Goal: Task Accomplishment & Management: Manage account settings

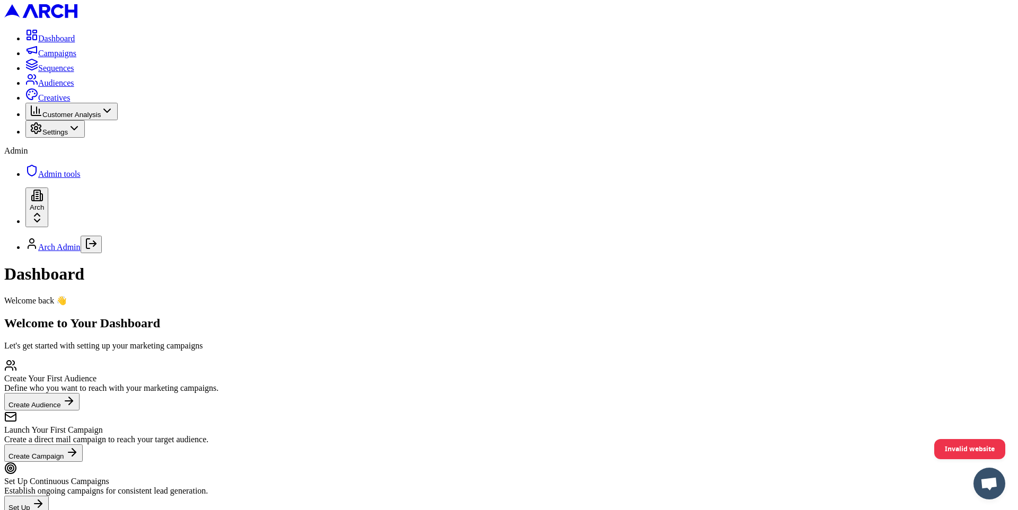
click at [69, 73] on link "Sequences" at bounding box center [49, 68] width 49 height 9
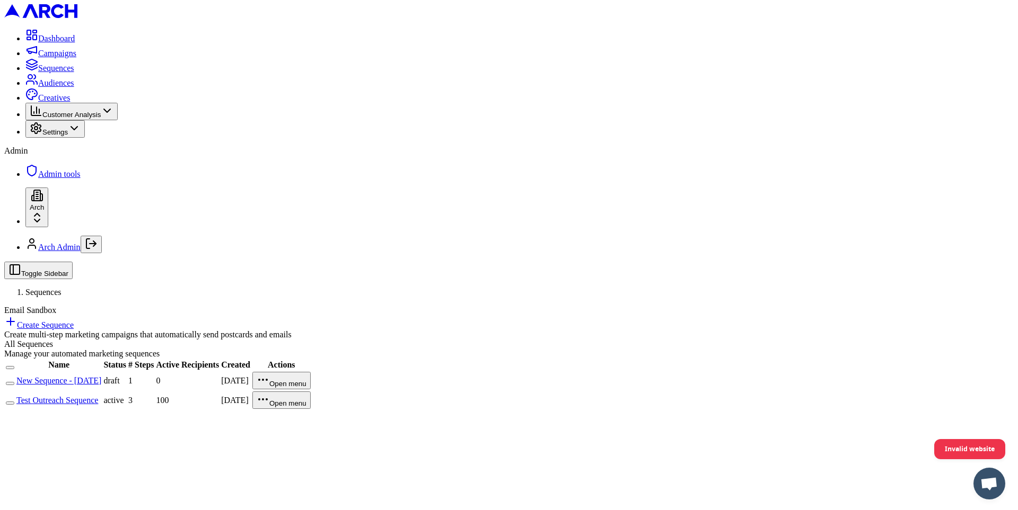
click at [74, 321] on link "Create Sequence" at bounding box center [38, 325] width 69 height 9
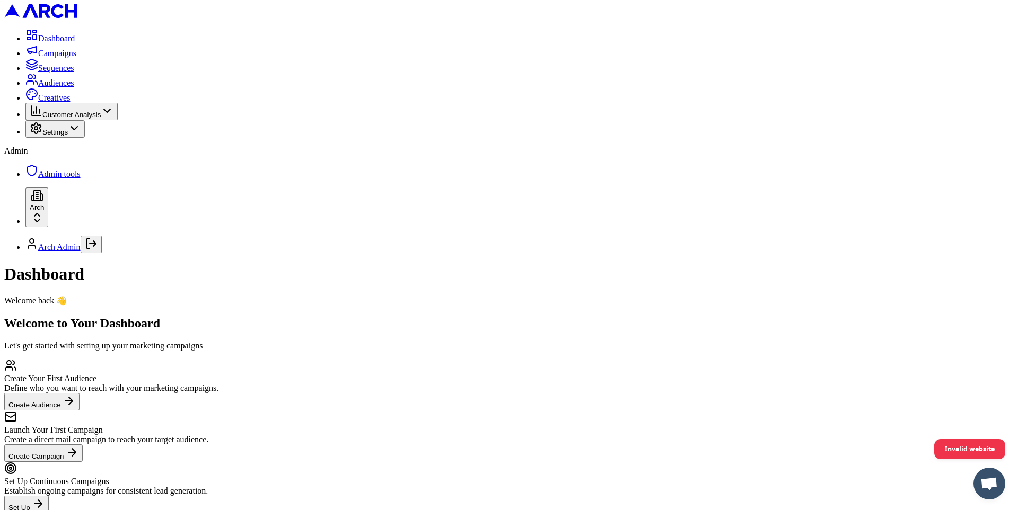
click at [61, 73] on span "Sequences" at bounding box center [56, 68] width 36 height 9
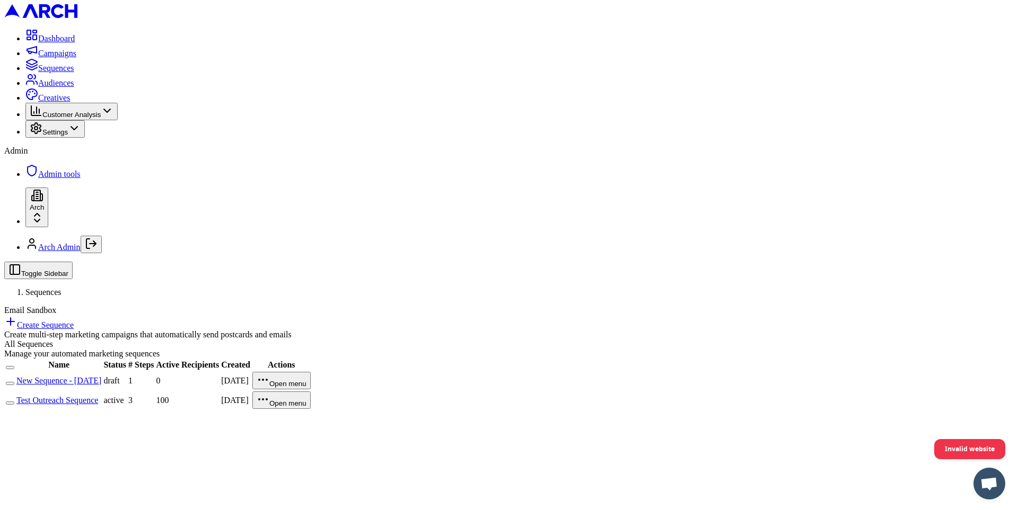
click at [74, 321] on link "Create Sequence" at bounding box center [38, 325] width 69 height 9
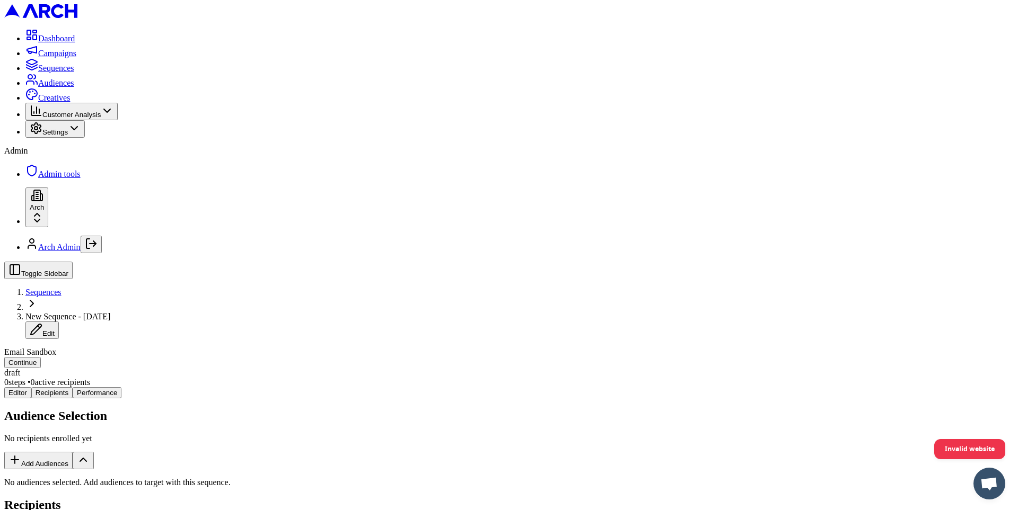
click at [73, 452] on button "Add Audiences" at bounding box center [38, 460] width 68 height 17
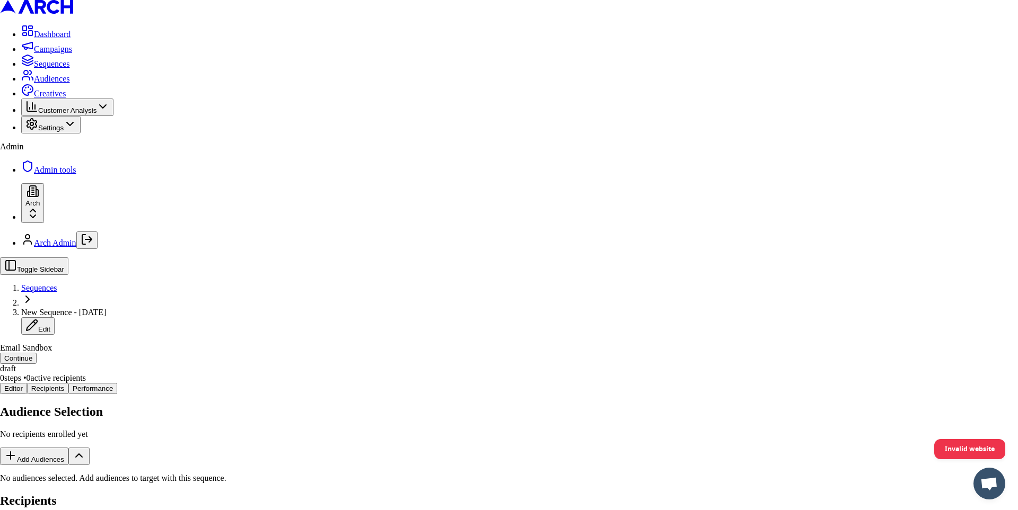
scroll to position [21, 0]
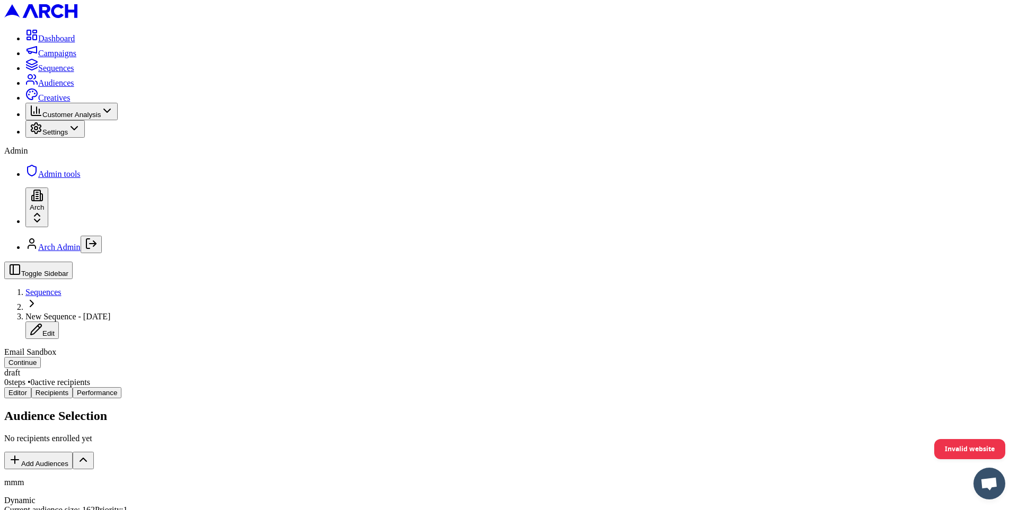
click at [41, 357] on button "Continue" at bounding box center [22, 362] width 37 height 11
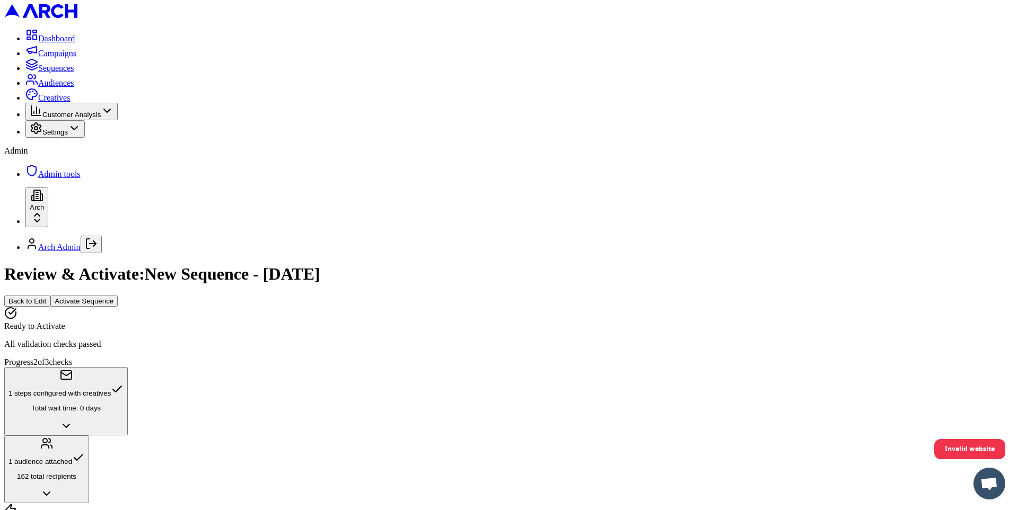
click at [89, 436] on button "1 audience attached 162 total recipients" at bounding box center [46, 470] width 85 height 68
click at [73, 420] on icon "button" at bounding box center [66, 426] width 13 height 13
click at [68, 136] on span "Settings" at bounding box center [54, 132] width 25 height 8
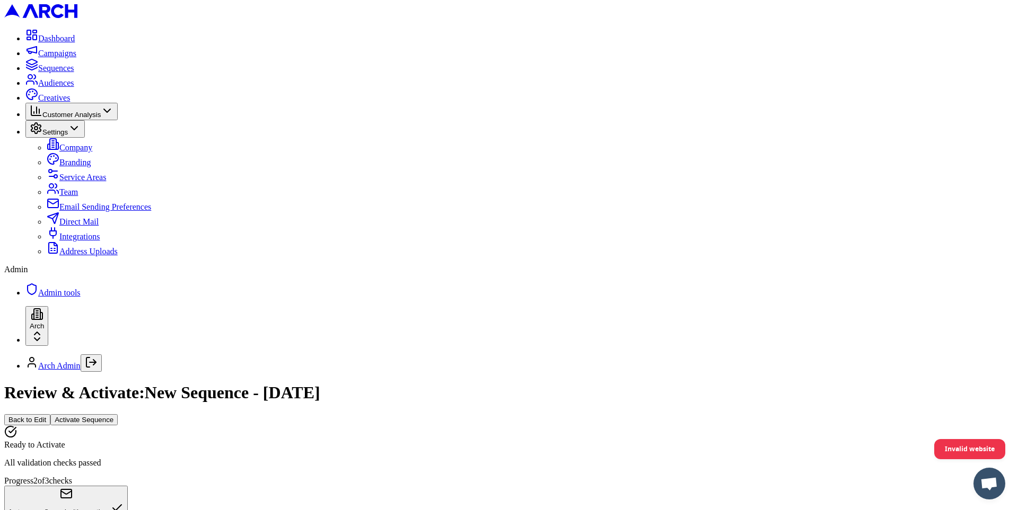
click at [75, 297] on span "Admin tools" at bounding box center [59, 292] width 42 height 9
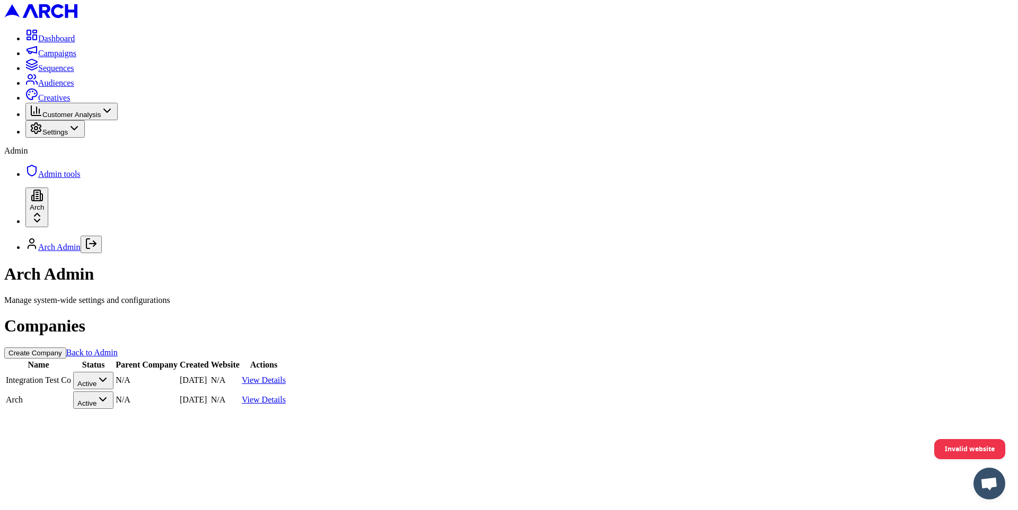
click at [286, 395] on link "View Details" at bounding box center [264, 399] width 44 height 9
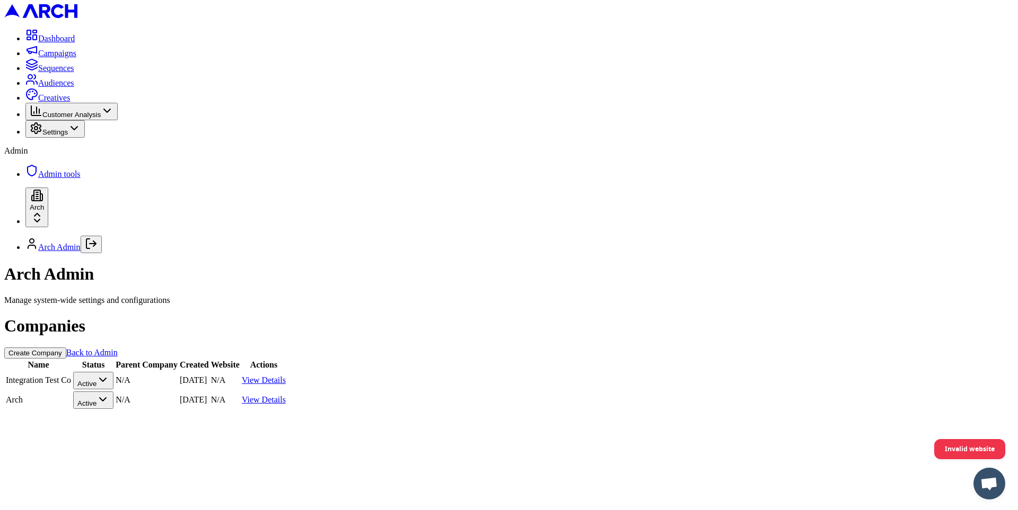
click at [74, 73] on span "Sequences" at bounding box center [56, 68] width 36 height 9
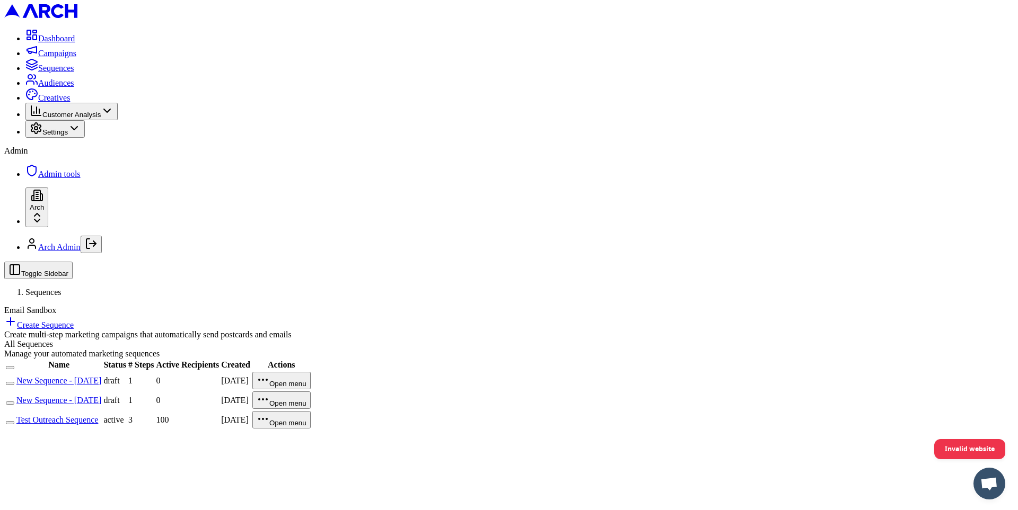
click at [101, 376] on link "New Sequence - [DATE]" at bounding box center [58, 380] width 85 height 9
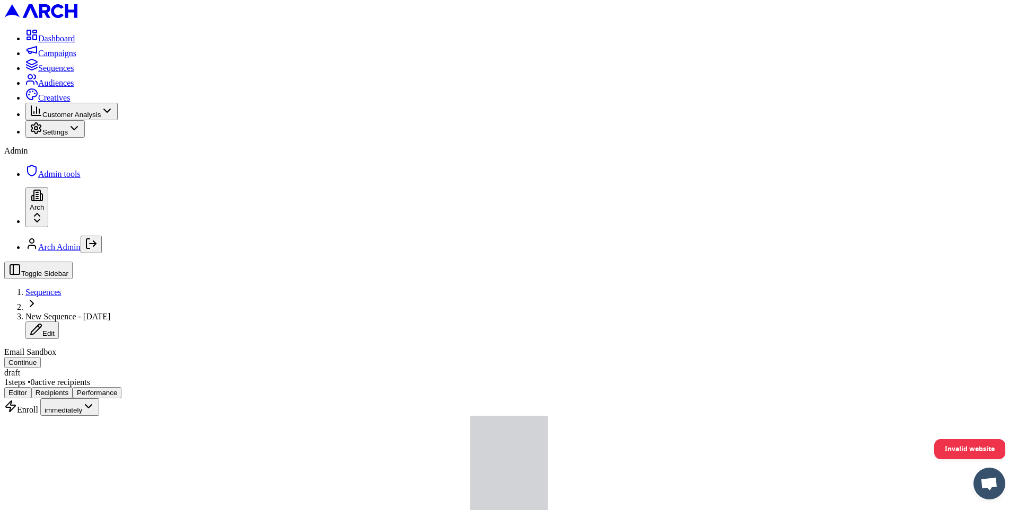
click at [41, 357] on button "Continue" at bounding box center [22, 362] width 37 height 11
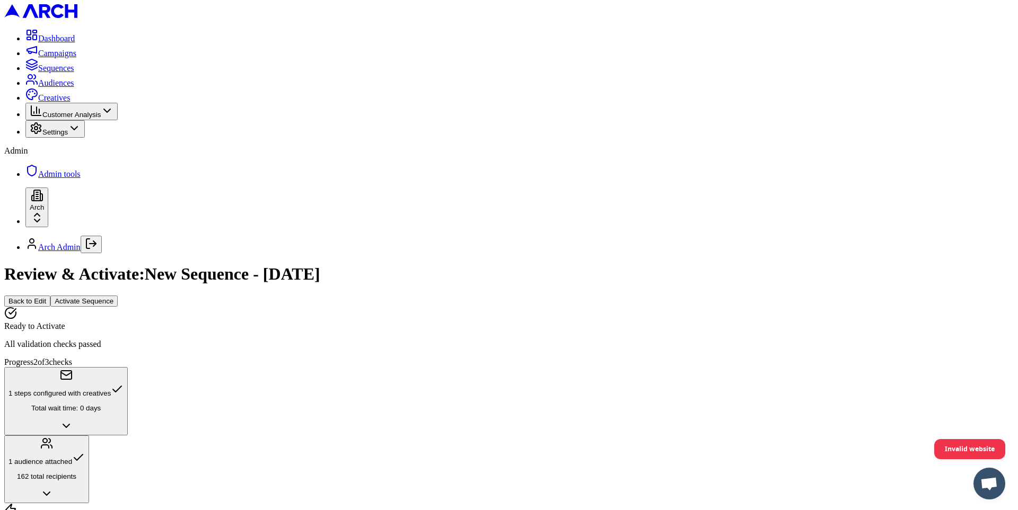
click at [118, 296] on button "Activate Sequence" at bounding box center [83, 301] width 67 height 11
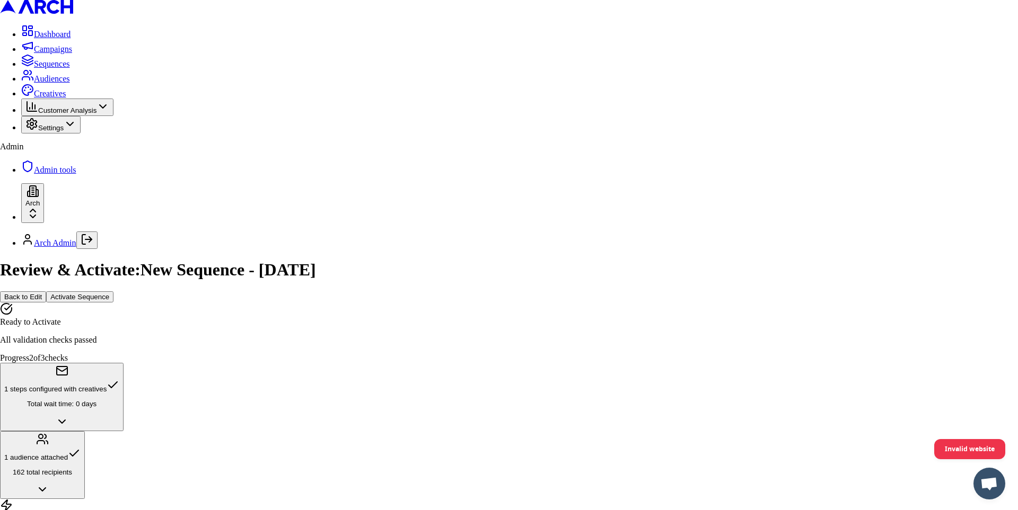
drag, startPoint x: 484, startPoint y: 215, endPoint x: 521, endPoint y: 215, distance: 37.1
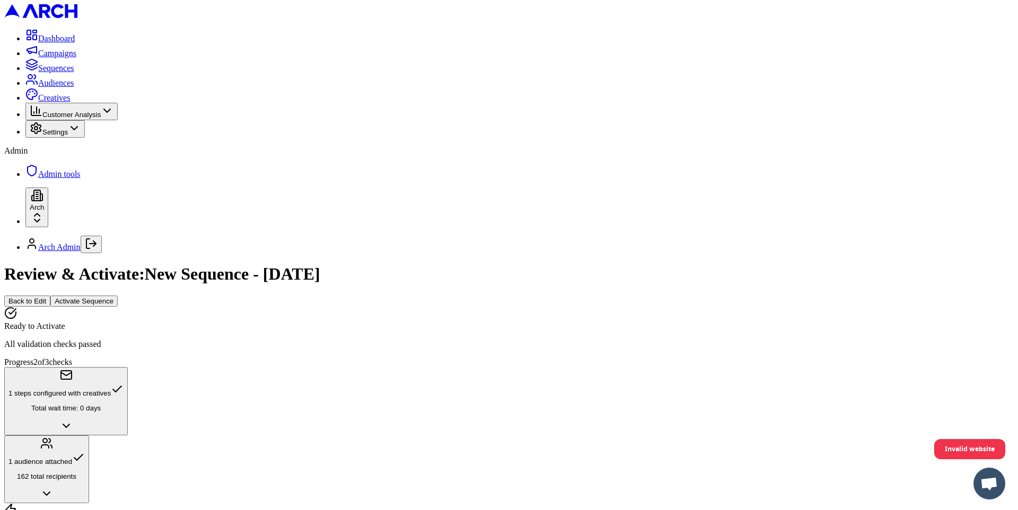
click at [72, 87] on span "Audiences" at bounding box center [56, 82] width 36 height 9
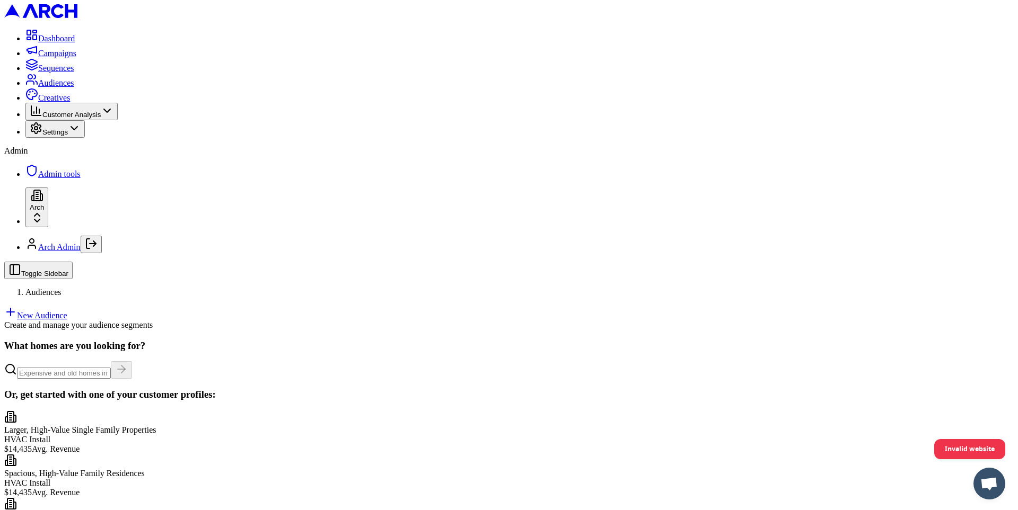
click at [67, 311] on link "New Audience" at bounding box center [35, 315] width 63 height 9
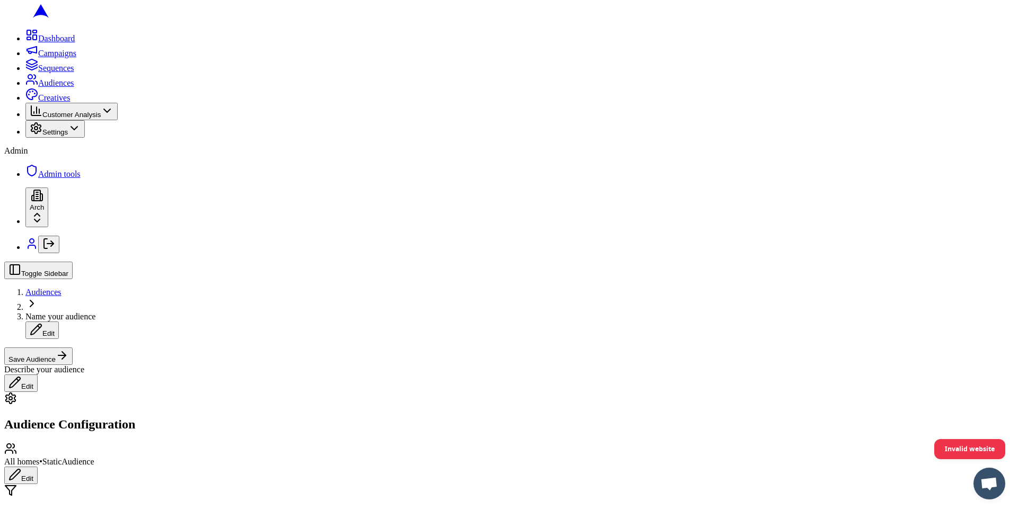
type input "5"
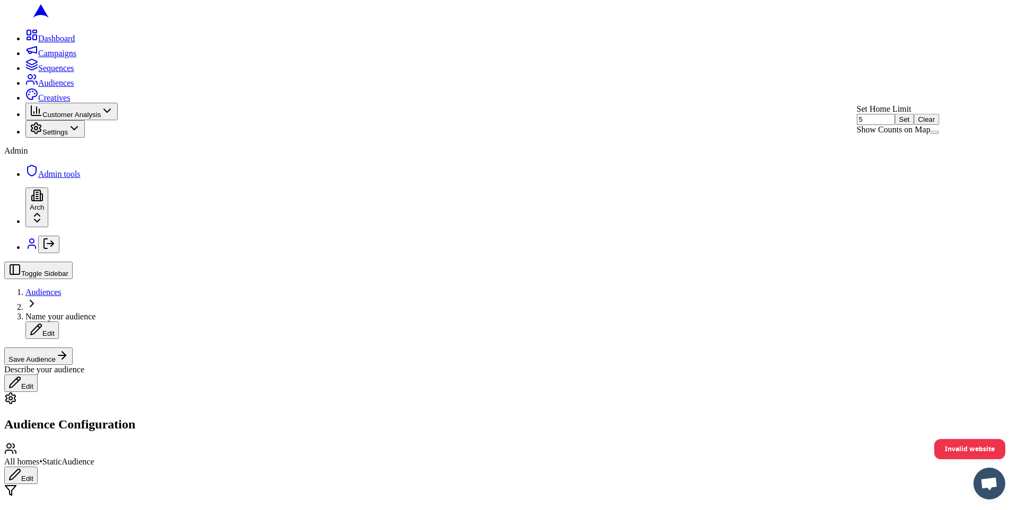
click at [914, 125] on button "Set" at bounding box center [904, 119] width 19 height 11
click at [95, 312] on span "Name your audience" at bounding box center [60, 316] width 70 height 9
type input "testssss"
click at [239, 262] on div "Toggle Sidebar Audiences testssss Save Cancel Save Audience" at bounding box center [508, 314] width 1009 height 105
click at [73, 348] on button "Save Audience" at bounding box center [38, 356] width 68 height 17
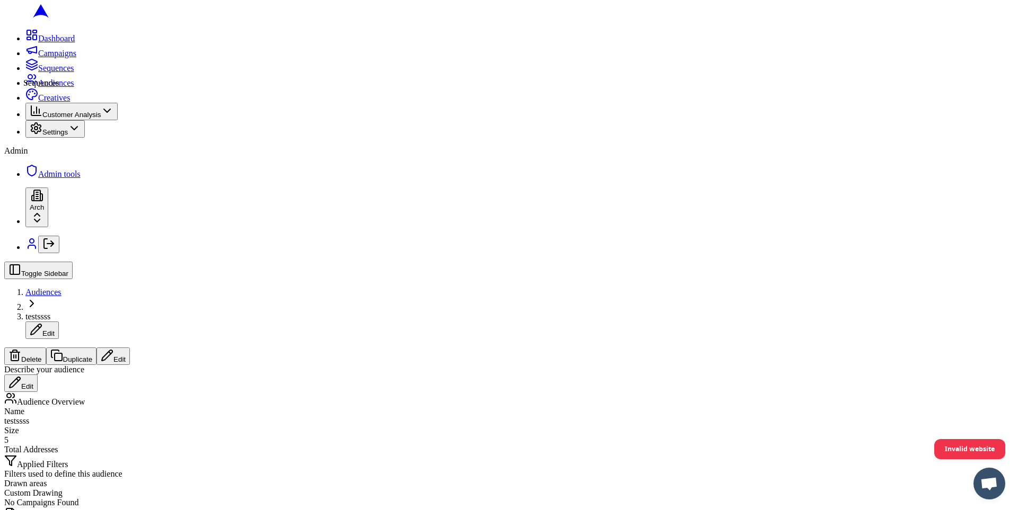
click at [27, 65] on icon at bounding box center [32, 61] width 11 height 5
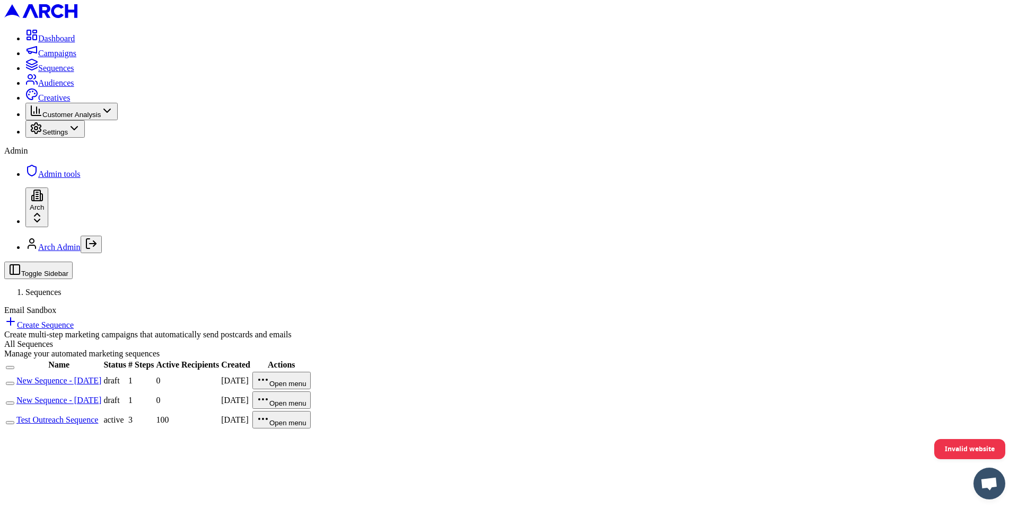
click at [101, 376] on link "New Sequence - [DATE]" at bounding box center [58, 380] width 85 height 9
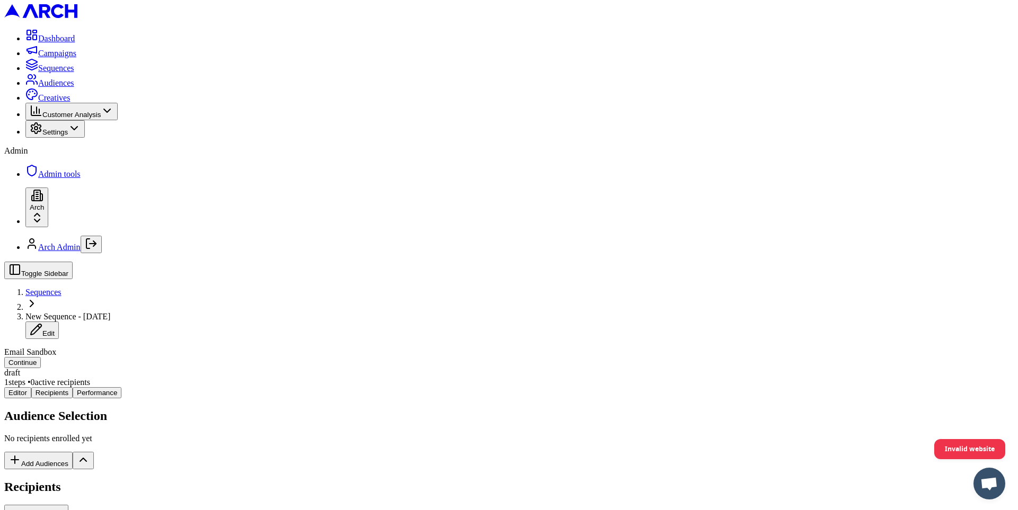
click at [222, 387] on div "Editor Recipients Performance Audience Selection No recipients enrolled yet Add…" at bounding box center [508, 471] width 1009 height 169
click at [73, 452] on button "Add Audiences" at bounding box center [38, 460] width 68 height 17
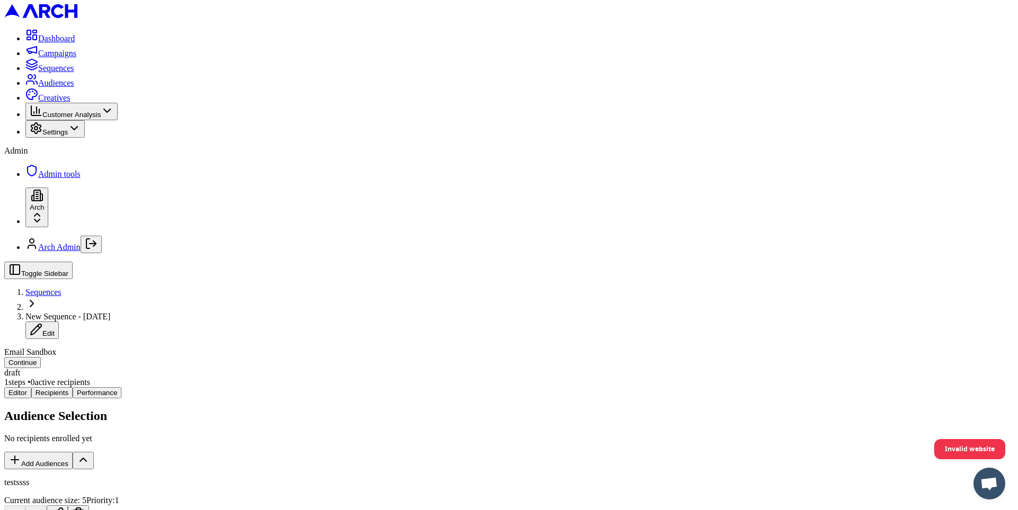
click at [41, 357] on button "Continue" at bounding box center [22, 362] width 37 height 11
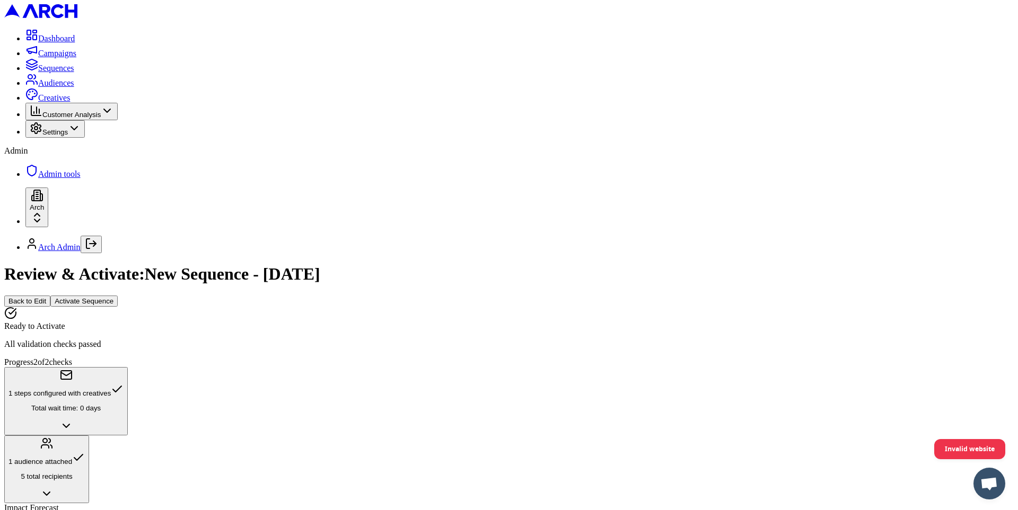
click at [118, 296] on button "Activate Sequence" at bounding box center [83, 301] width 67 height 11
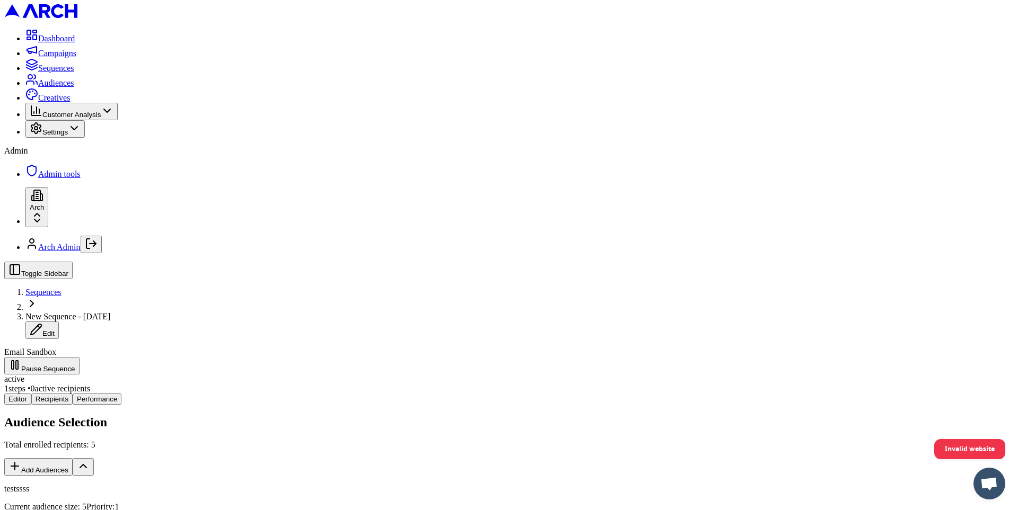
click at [31, 394] on button "Editor" at bounding box center [17, 399] width 27 height 11
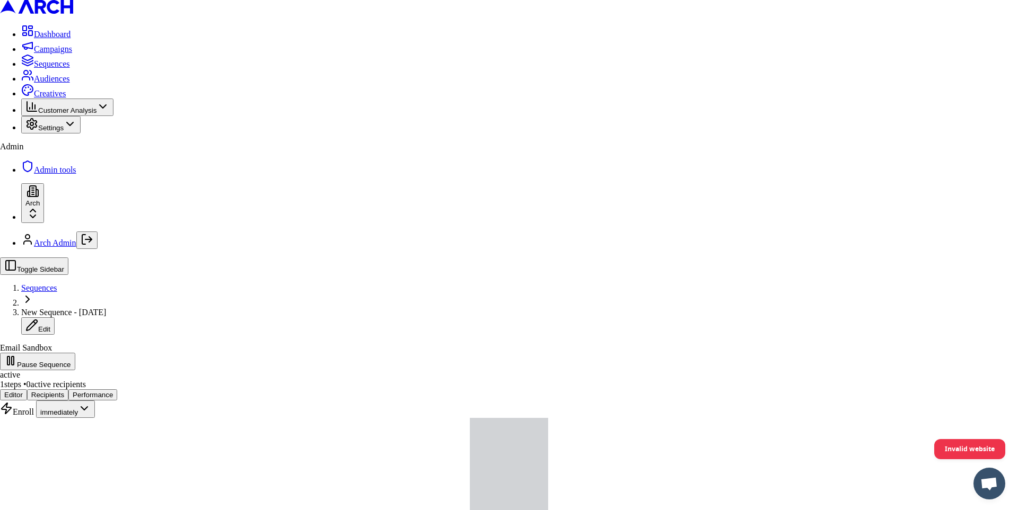
type input "sss"
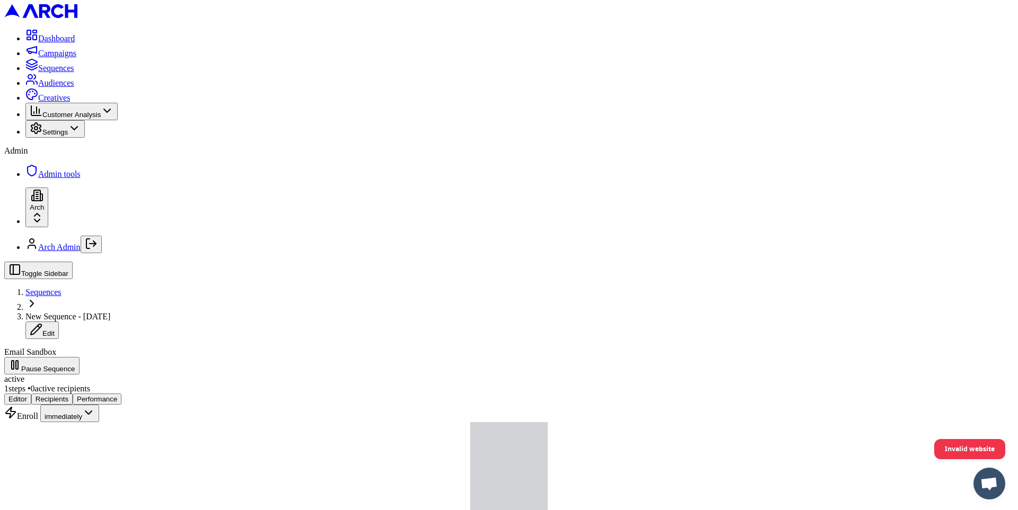
scroll to position [98, 0]
type input "0"
click at [504, 301] on button "Save" at bounding box center [491, 294] width 24 height 11
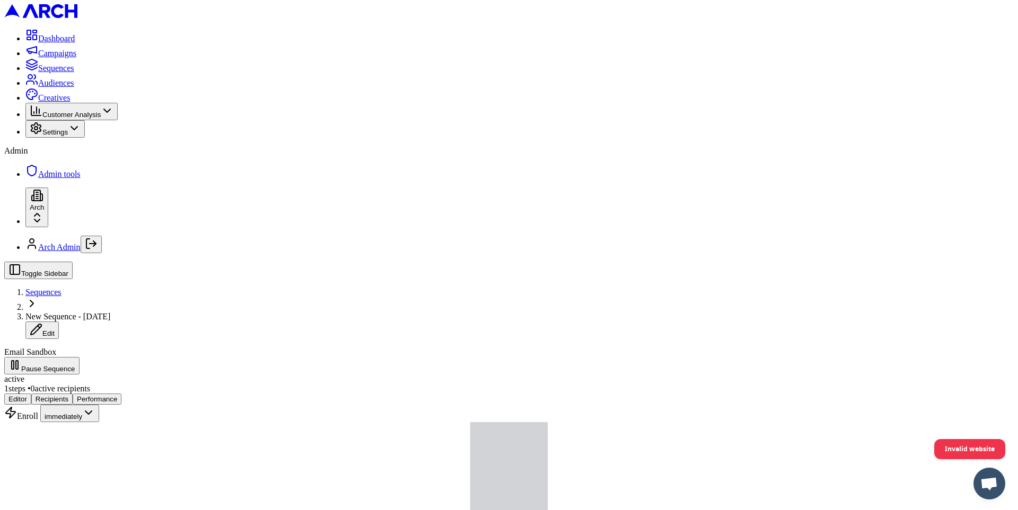
scroll to position [0, 0]
click at [80, 357] on button "Pause Sequence" at bounding box center [41, 365] width 75 height 17
click at [85, 357] on button "Resume Sequence" at bounding box center [44, 365] width 81 height 17
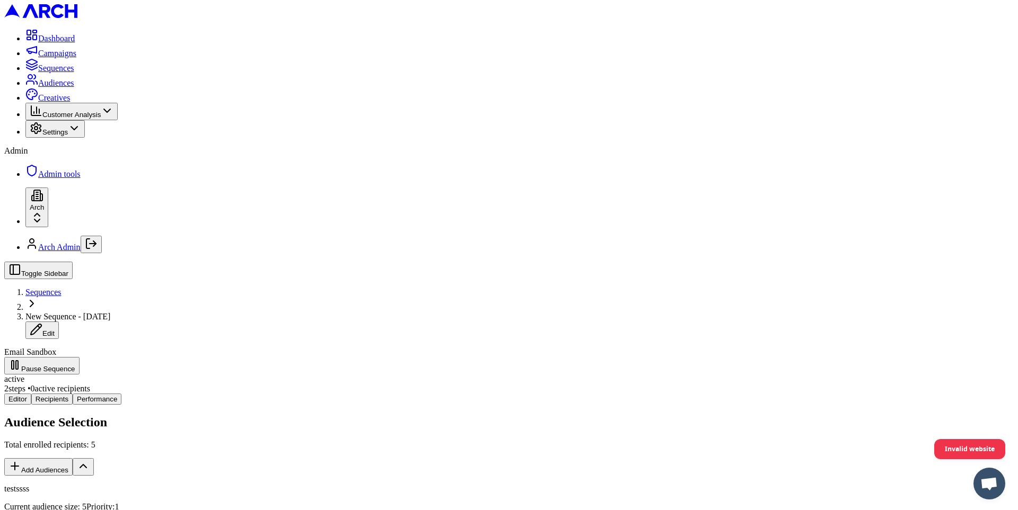
drag, startPoint x: 528, startPoint y: 418, endPoint x: 493, endPoint y: 419, distance: 34.5
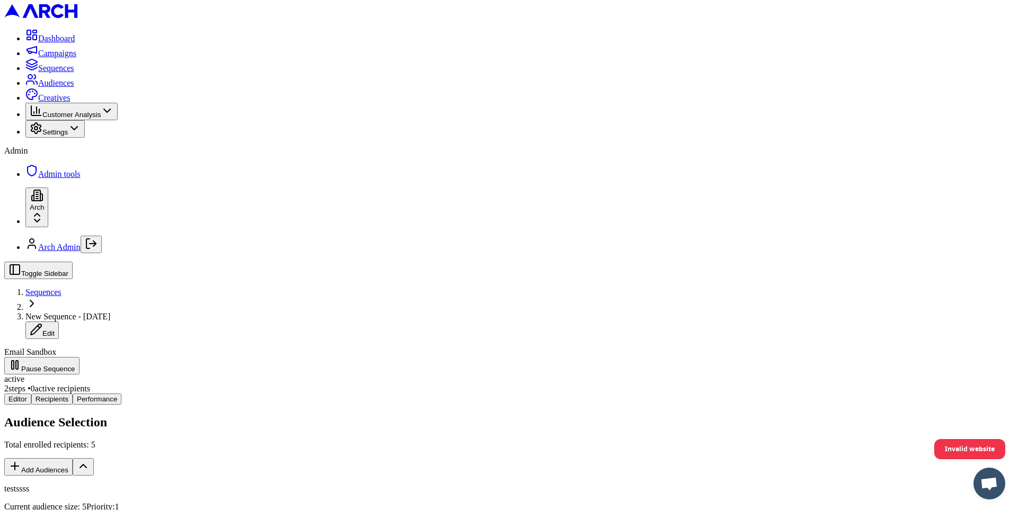
click at [780, 262] on div "Toggle Sidebar Sequences New Sequence - Oct 2, 2025 Edit Email Sandbox Pause Se…" at bounding box center [508, 318] width 1009 height 113
click at [73, 394] on button "Recipients" at bounding box center [51, 399] width 41 height 11
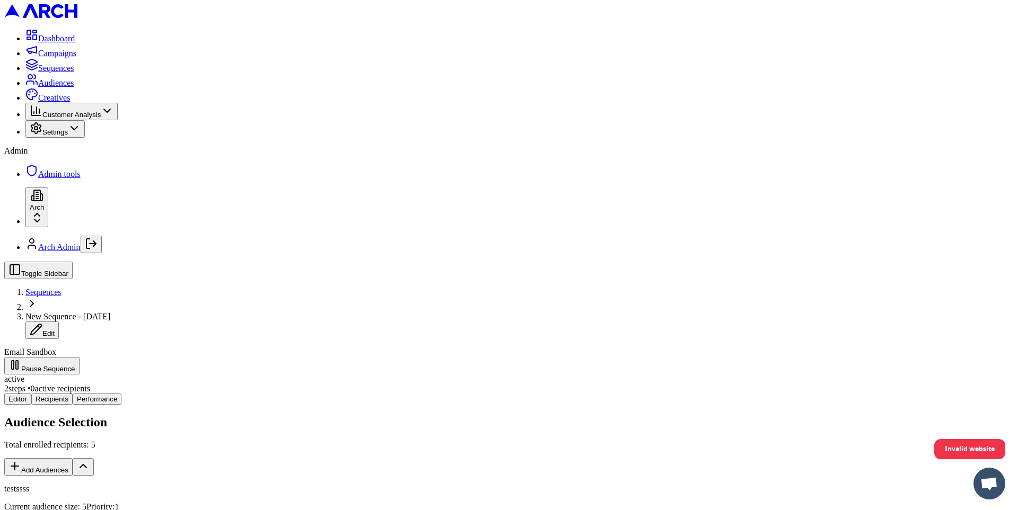
click at [31, 394] on button "Editor" at bounding box center [17, 399] width 27 height 11
click at [73, 394] on button "Recipients" at bounding box center [51, 399] width 41 height 11
click at [49, 73] on span "Sequences" at bounding box center [56, 68] width 36 height 9
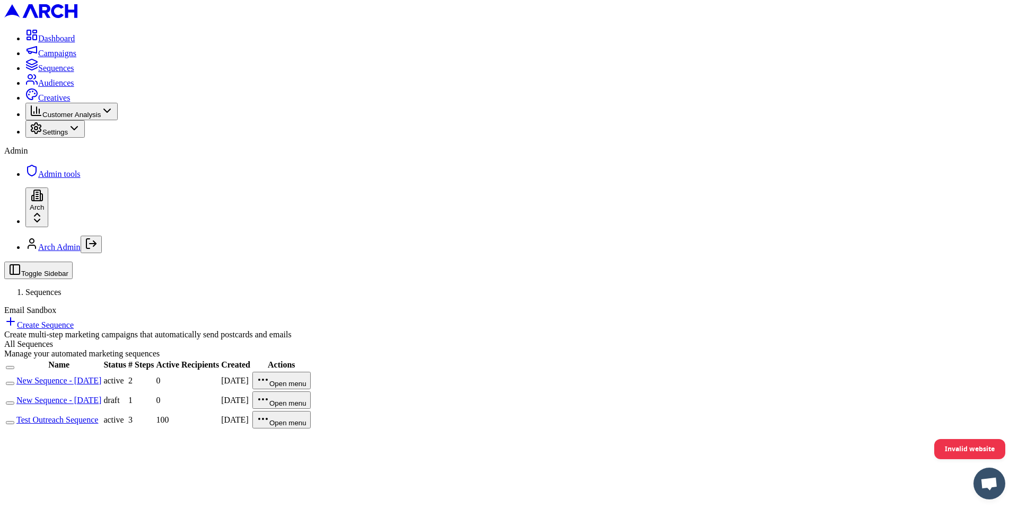
click at [74, 321] on link "Create Sequence" at bounding box center [38, 325] width 69 height 9
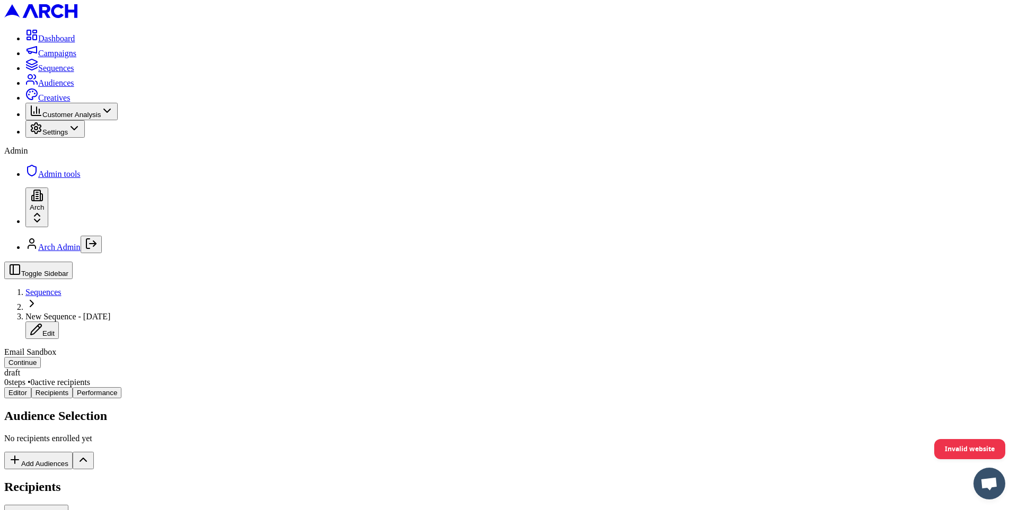
click at [199, 387] on div "Editor Recipients Performance Audience Selection No recipients enrolled yet Add…" at bounding box center [508, 471] width 1009 height 169
click at [73, 452] on button "Add Audiences" at bounding box center [38, 460] width 68 height 17
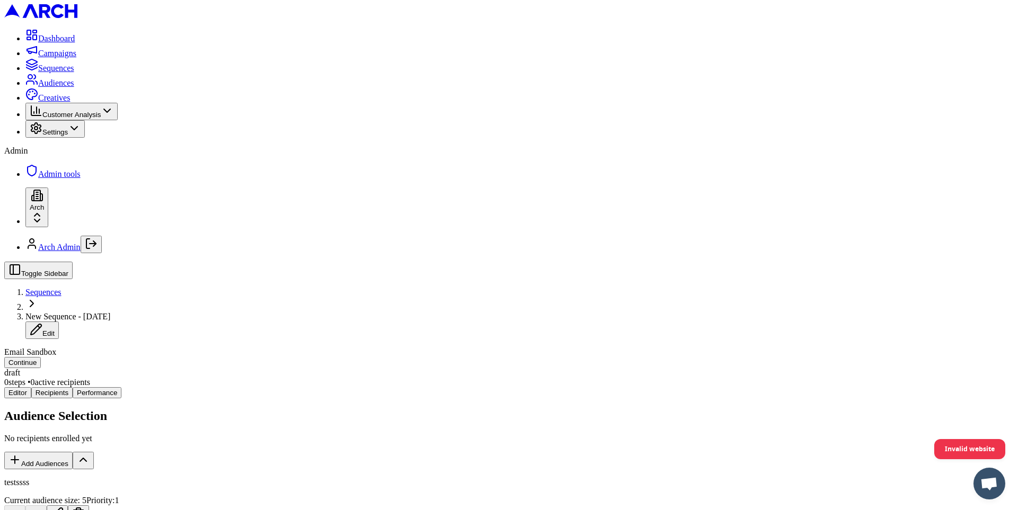
drag, startPoint x: 977, startPoint y: 18, endPoint x: 984, endPoint y: 48, distance: 31.0
click at [984, 262] on div "Toggle Sidebar Sequences New Sequence - Oct 2, 2025 Edit Email Sandbox Continue…" at bounding box center [508, 325] width 1009 height 126
click at [41, 357] on button "Continue" at bounding box center [22, 362] width 37 height 11
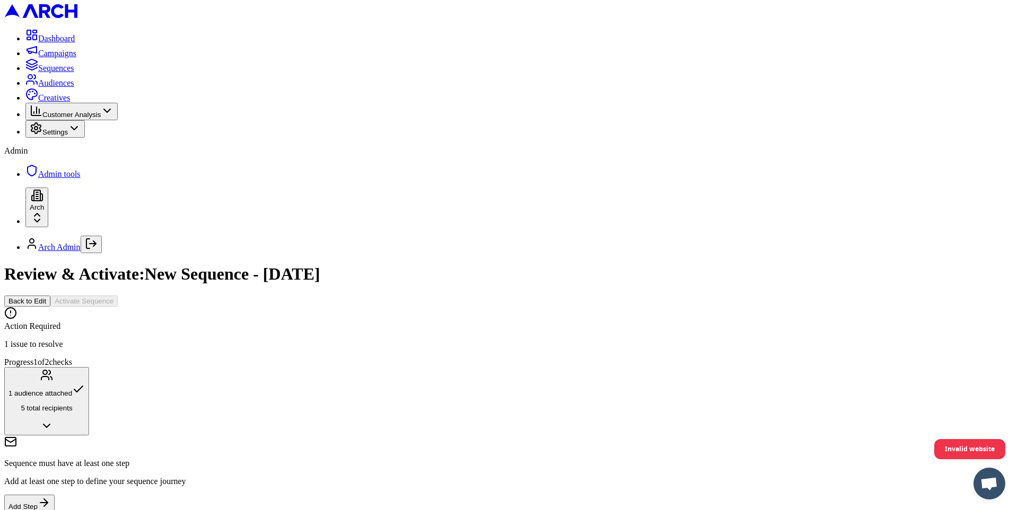
click at [55, 495] on button "Add Step" at bounding box center [29, 503] width 50 height 17
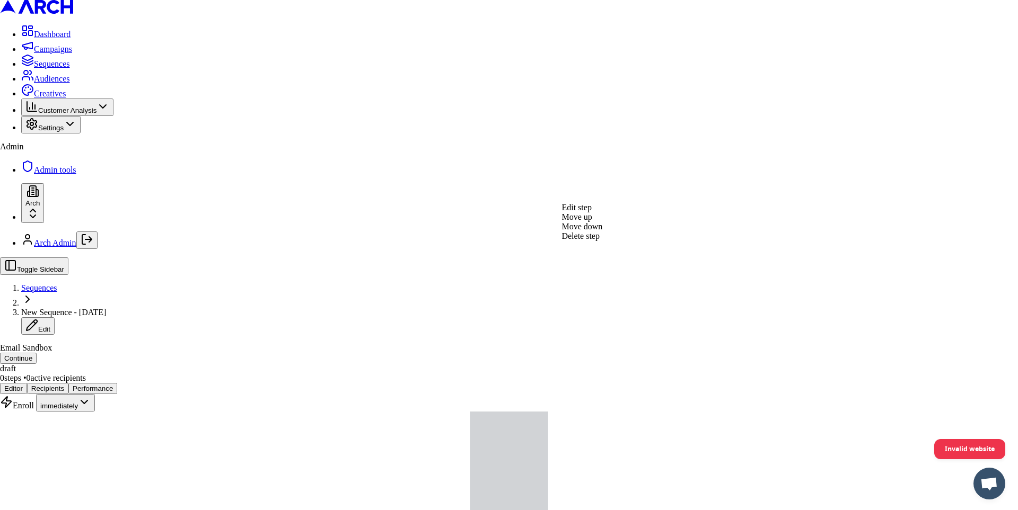
click at [600, 211] on div "Edit step" at bounding box center [581, 208] width 41 height 10
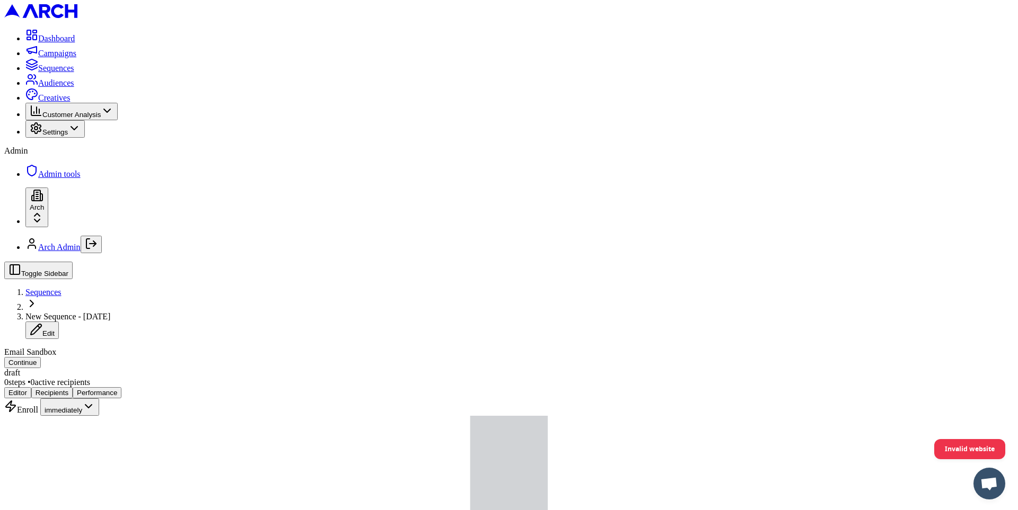
click at [41, 357] on button "Continue" at bounding box center [22, 362] width 37 height 11
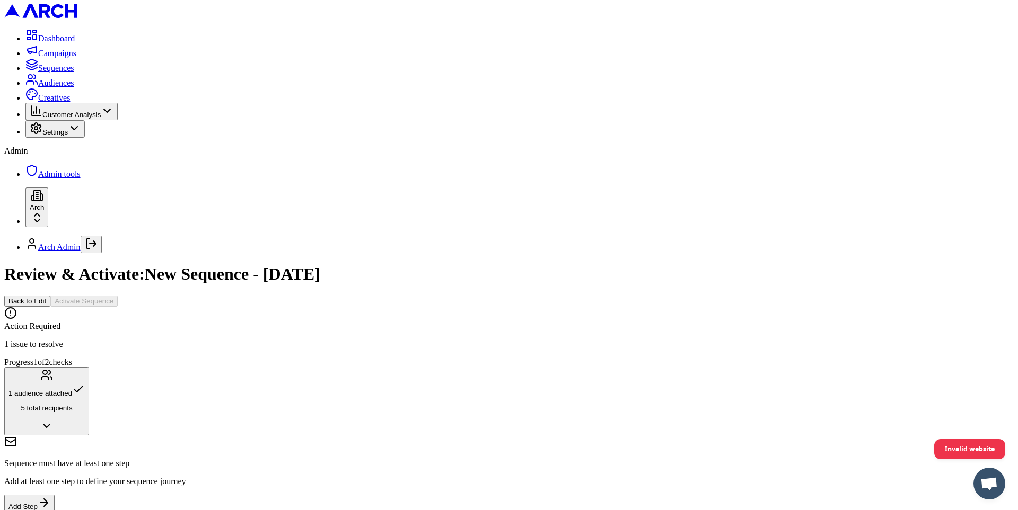
click at [50, 296] on button "Back to Edit" at bounding box center [27, 301] width 46 height 11
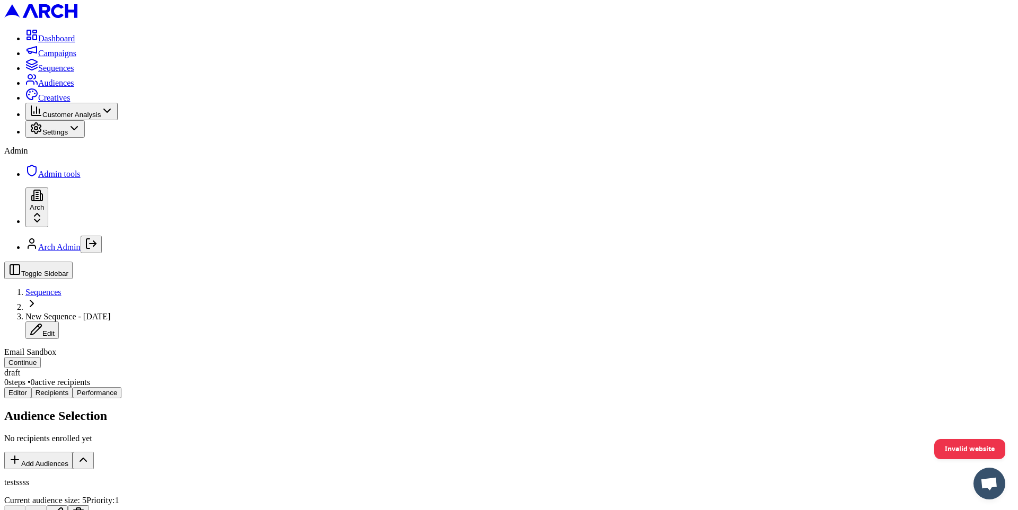
click at [211, 387] on div "Editor Recipients Performance Audience Selection No recipients enrolled yet Add…" at bounding box center [508, 503] width 1009 height 232
click at [41, 357] on button "Continue" at bounding box center [22, 362] width 37 height 11
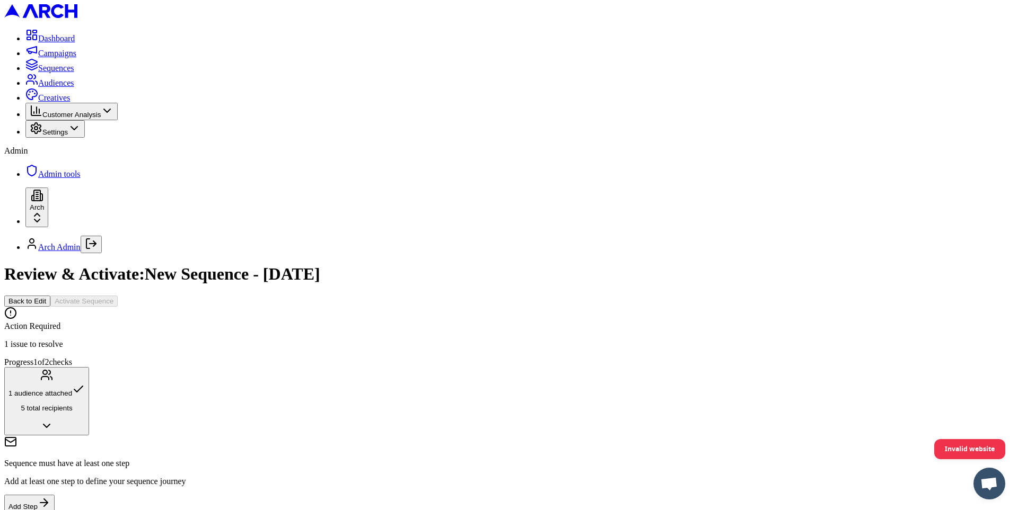
click at [39, 73] on span "Sequences" at bounding box center [56, 68] width 36 height 9
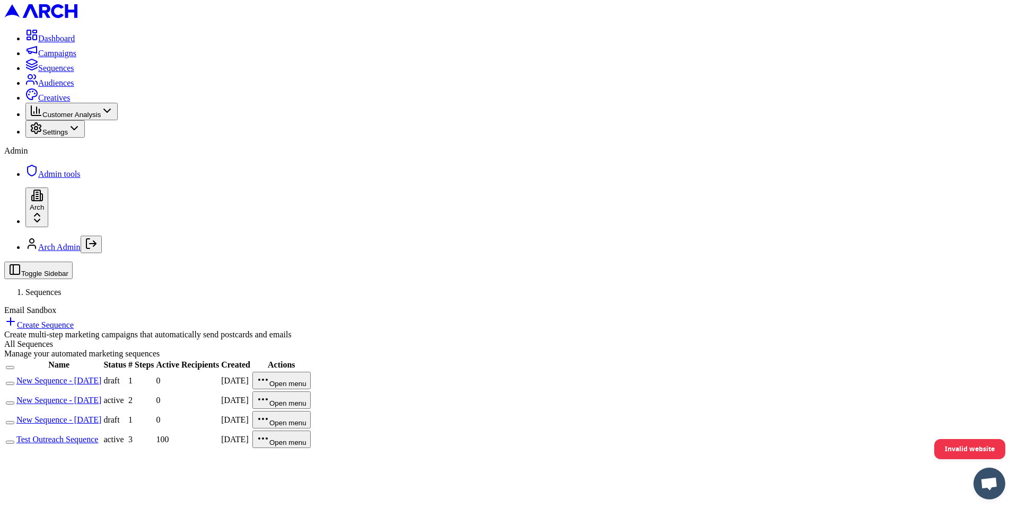
click at [14, 382] on button "button" at bounding box center [10, 383] width 8 height 3
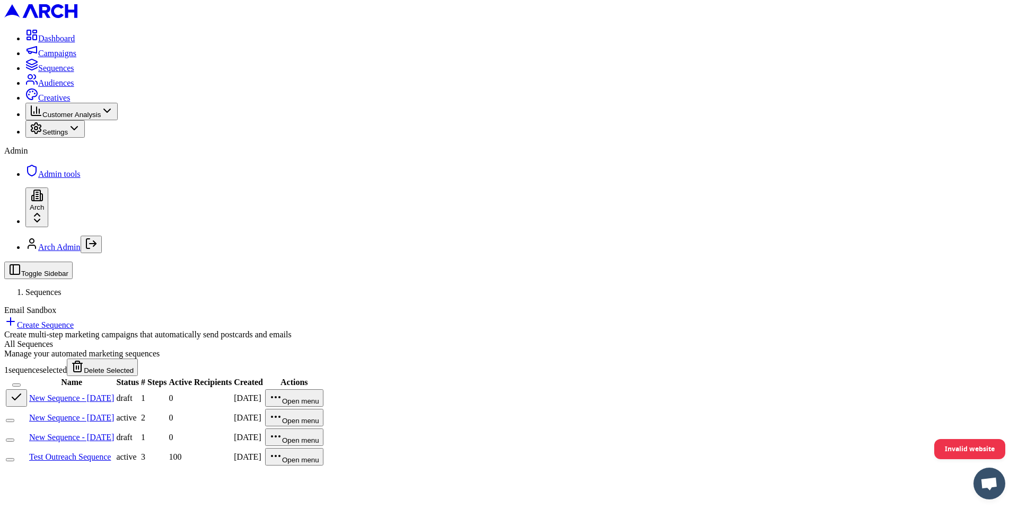
click at [138, 359] on button "Delete Selected" at bounding box center [102, 367] width 71 height 17
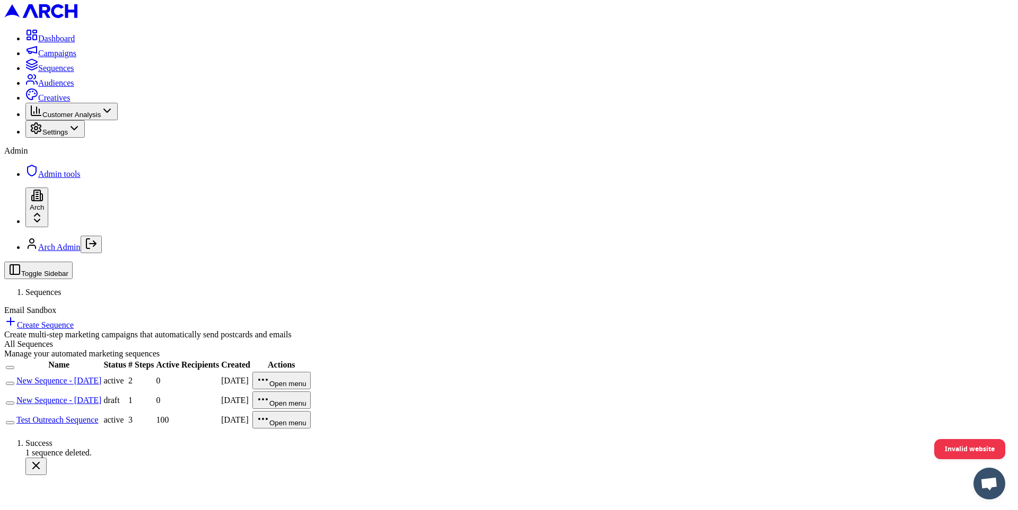
click at [74, 321] on link "Create Sequence" at bounding box center [38, 325] width 69 height 9
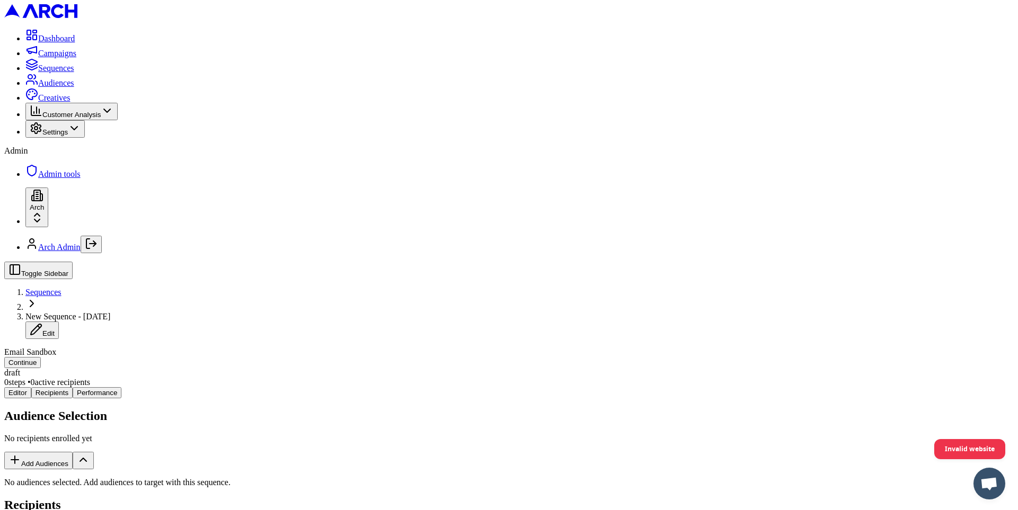
click at [73, 452] on button "Add Audiences" at bounding box center [38, 460] width 68 height 17
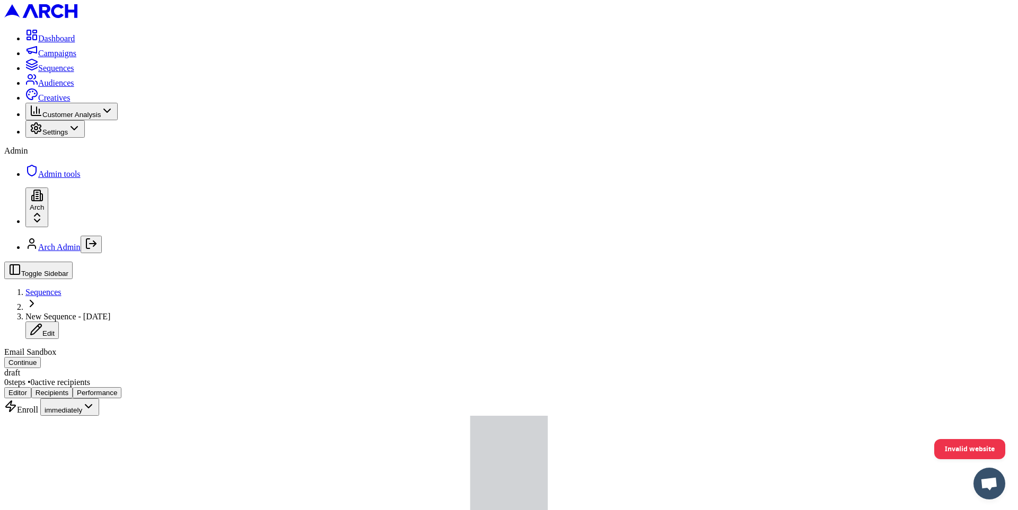
click at [41, 357] on button "Continue" at bounding box center [22, 362] width 37 height 11
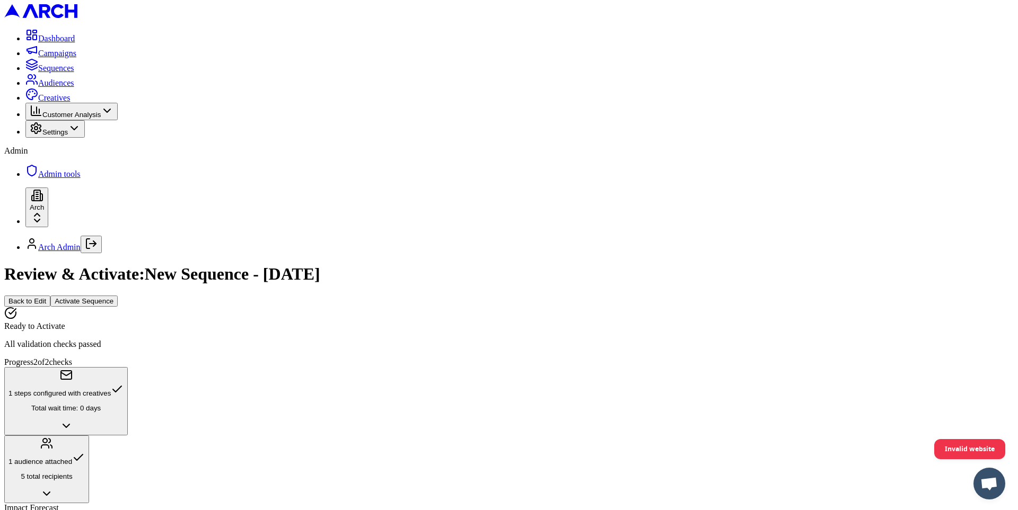
click at [118, 296] on button "Activate Sequence" at bounding box center [83, 301] width 67 height 11
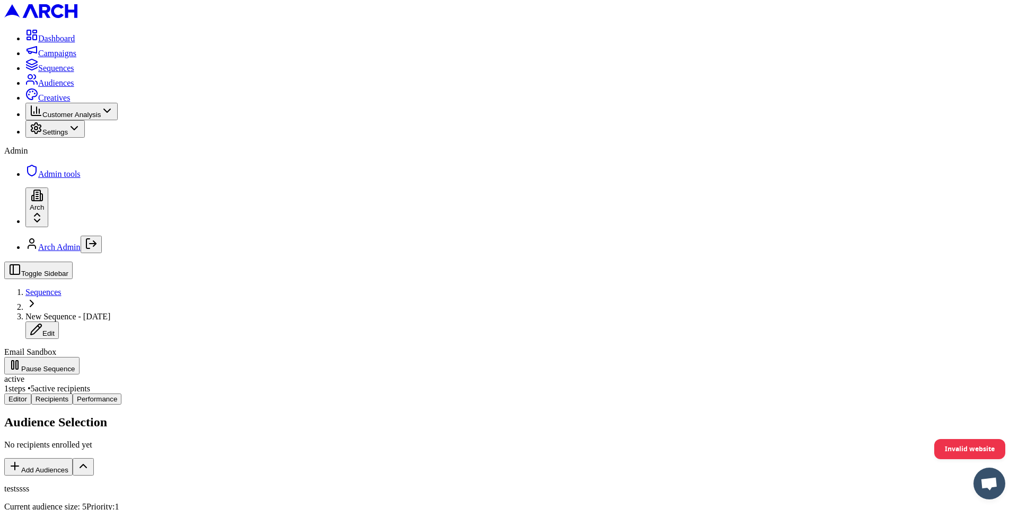
click at [481, 394] on div "Editor Recipients Performance Audience Selection No recipients enrolled yet Add…" at bounding box center [508, 502] width 1009 height 217
click at [31, 394] on button "Editor" at bounding box center [17, 399] width 27 height 11
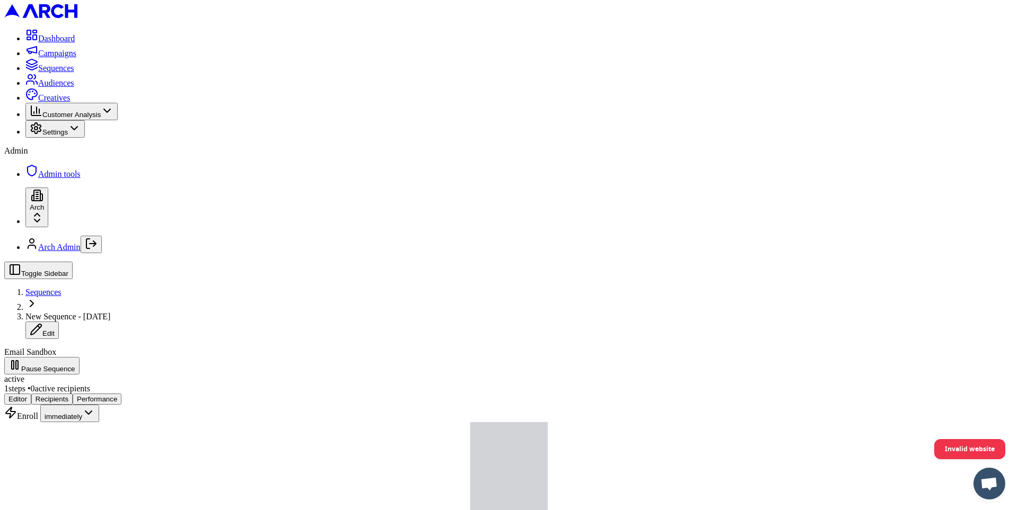
click at [60, 73] on span "Sequences" at bounding box center [56, 68] width 36 height 9
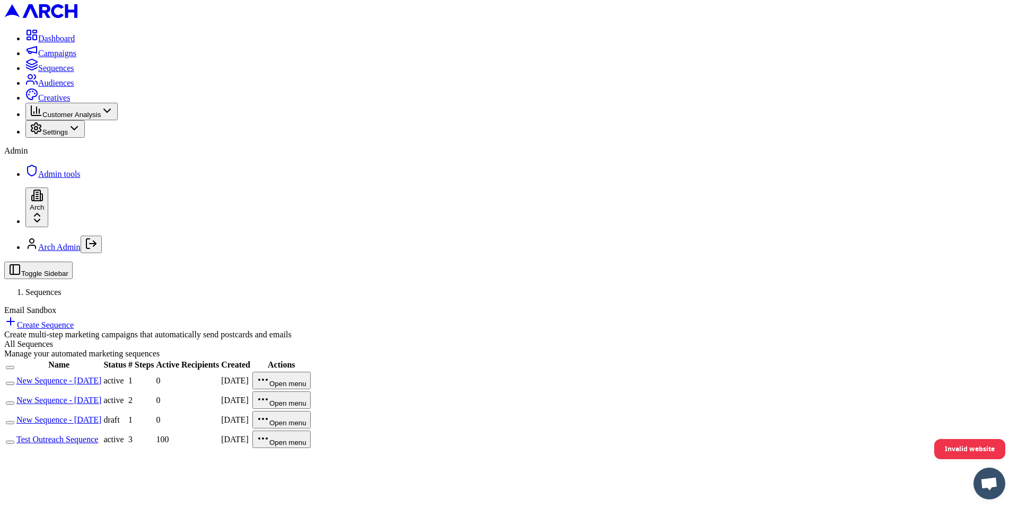
click at [14, 382] on button "button" at bounding box center [10, 383] width 8 height 3
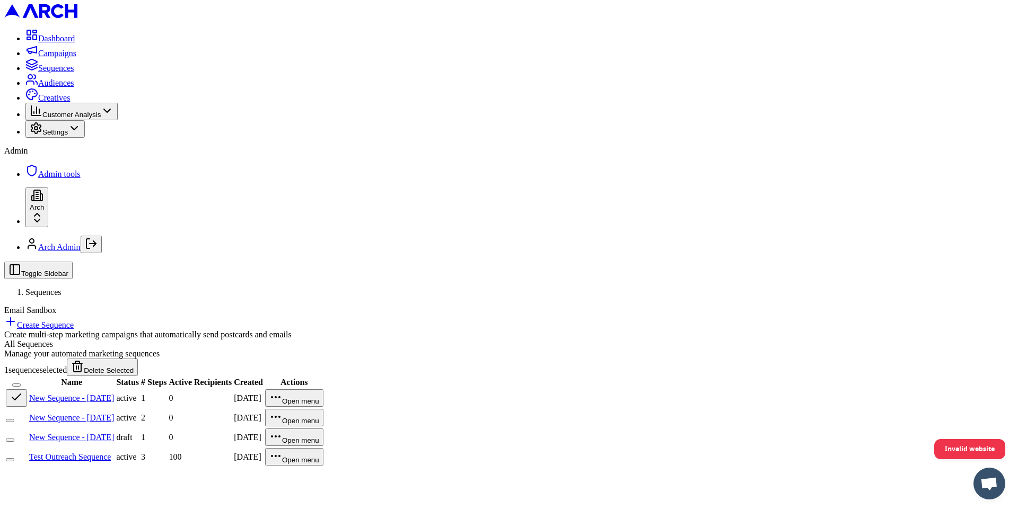
click at [138, 359] on button "Delete Selected" at bounding box center [102, 367] width 71 height 17
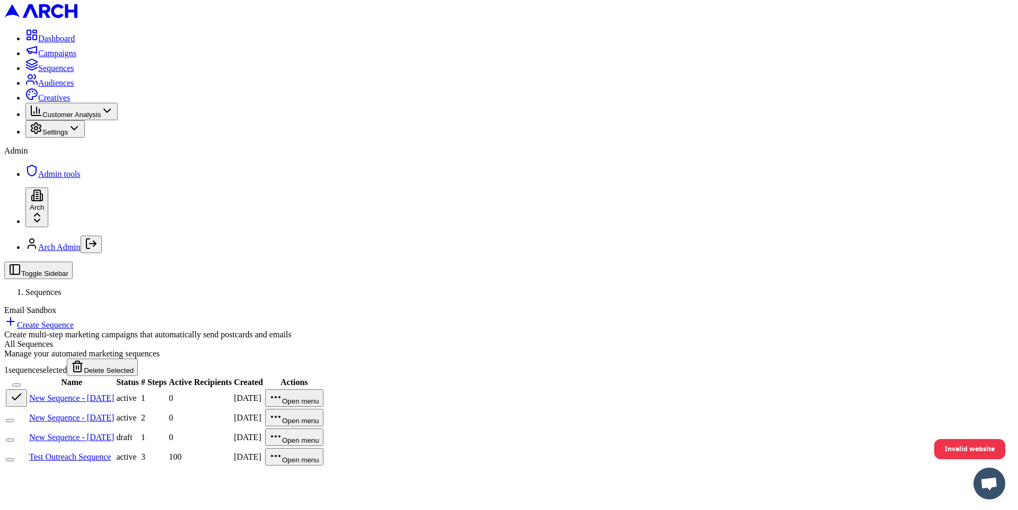
click at [27, 390] on button "button" at bounding box center [16, 398] width 21 height 17
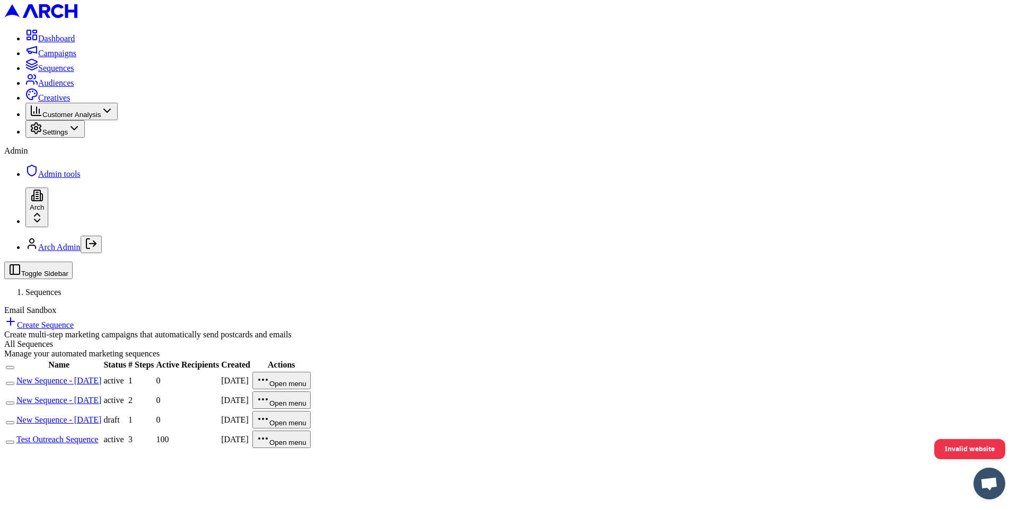
click at [74, 321] on link "Create Sequence" at bounding box center [38, 325] width 69 height 9
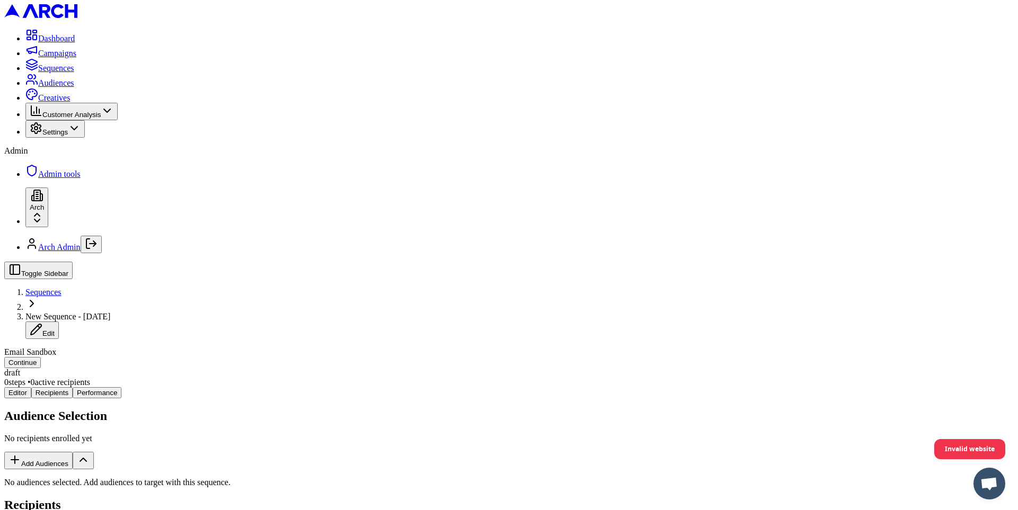
click at [73, 452] on button "Add Audiences" at bounding box center [38, 460] width 68 height 17
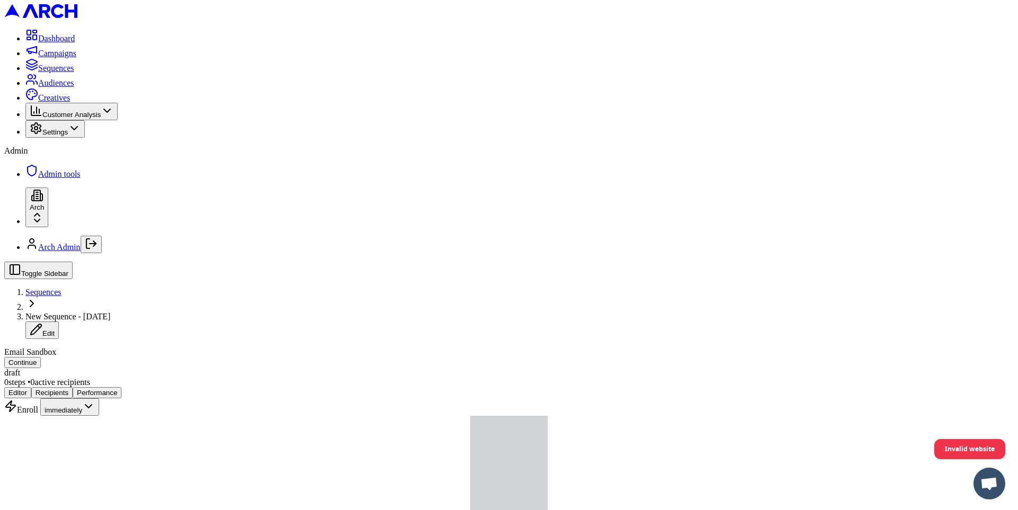
click at [41, 357] on button "Continue" at bounding box center [22, 362] width 37 height 11
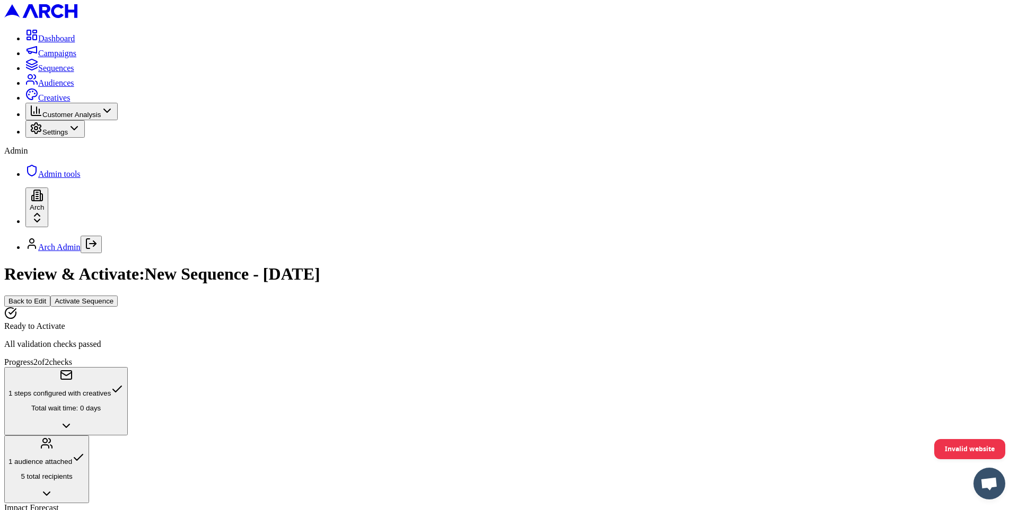
click at [118, 296] on button "Activate Sequence" at bounding box center [83, 301] width 67 height 11
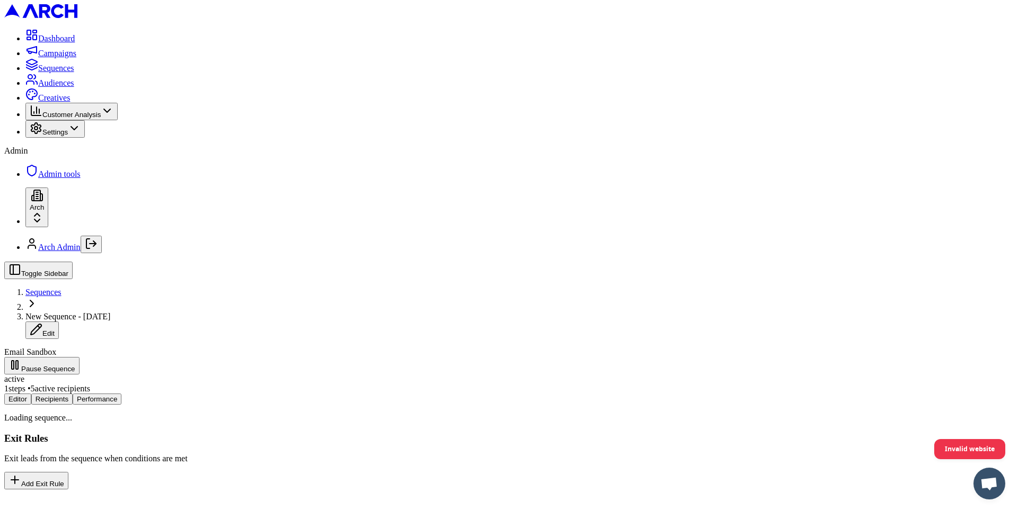
click at [31, 394] on button "Editor" at bounding box center [17, 399] width 27 height 11
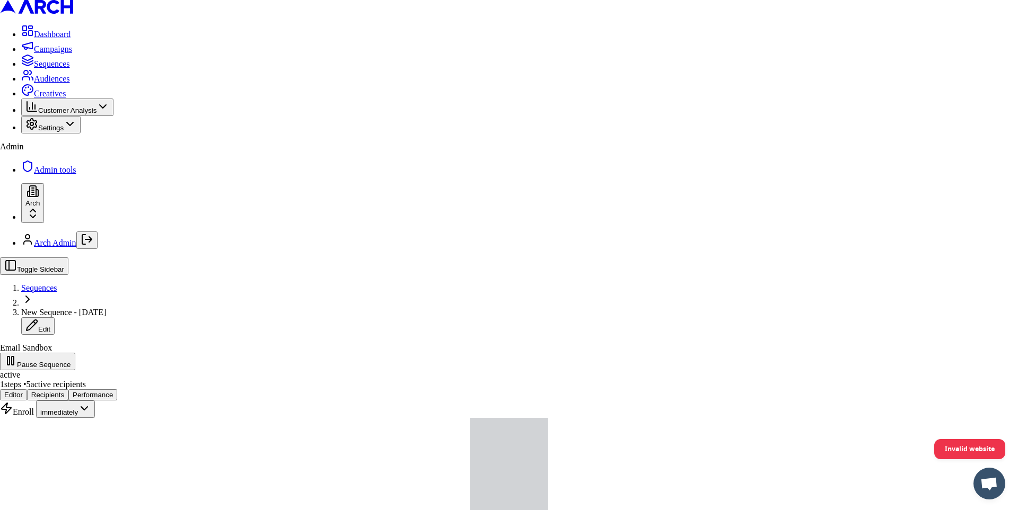
type input "saaa"
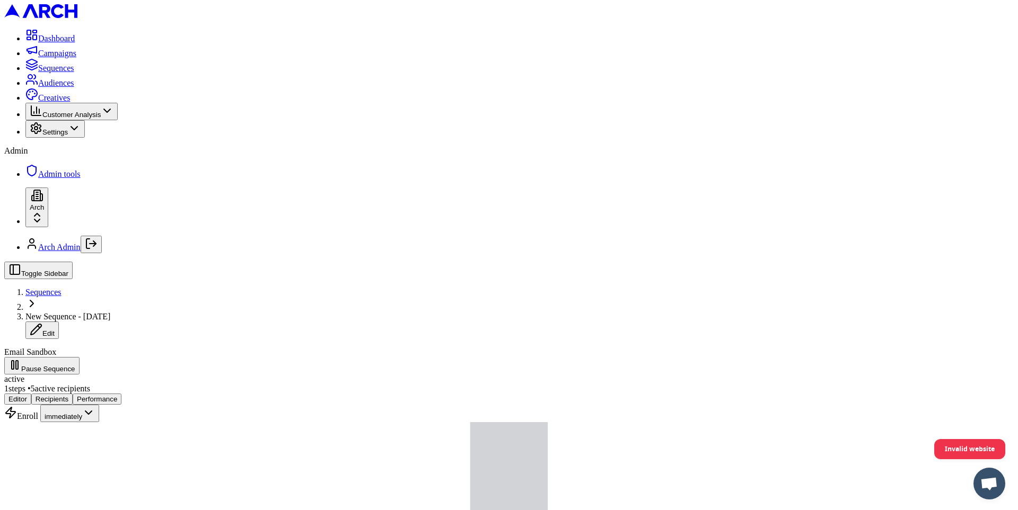
scroll to position [134, 0]
type input "0"
click at [504, 264] on button "Save" at bounding box center [491, 258] width 24 height 11
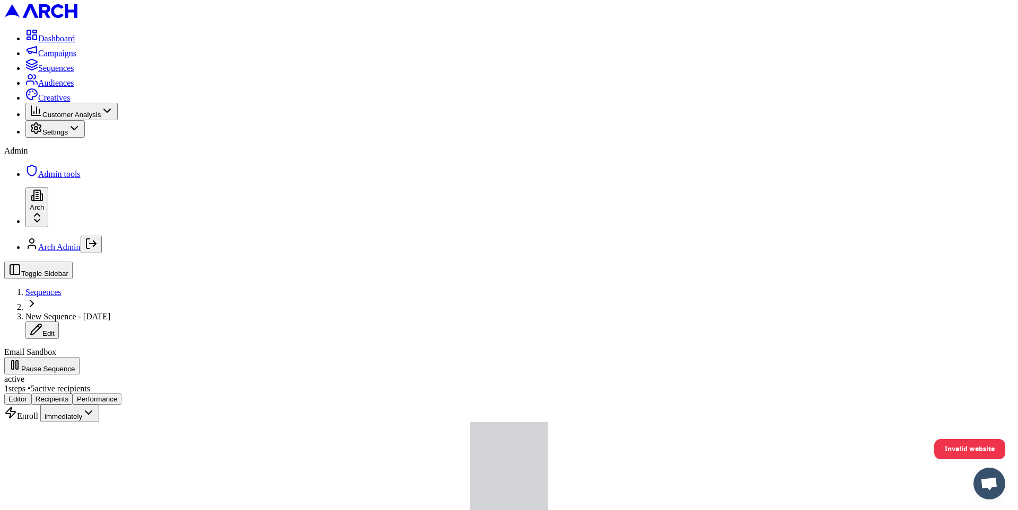
scroll to position [0, 0]
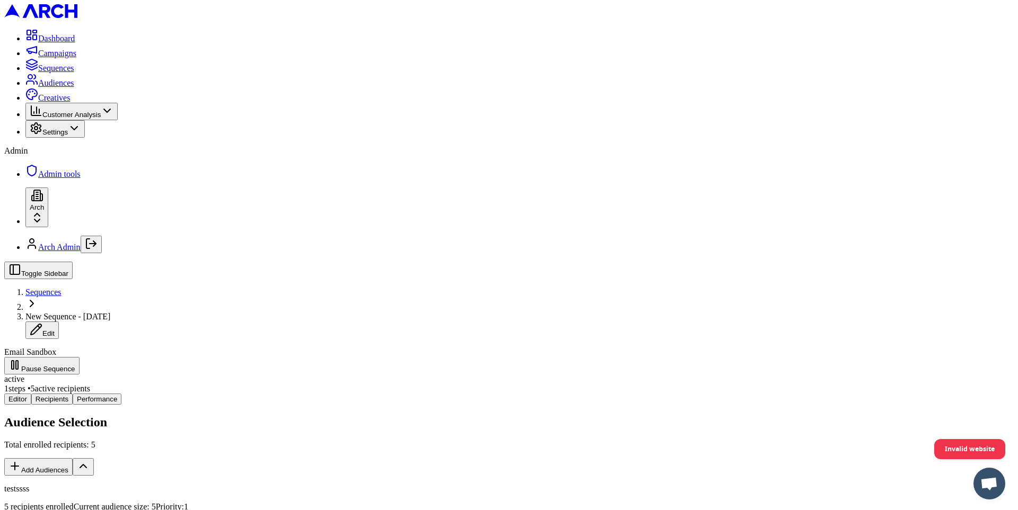
drag, startPoint x: 434, startPoint y: 128, endPoint x: 426, endPoint y: 72, distance: 56.3
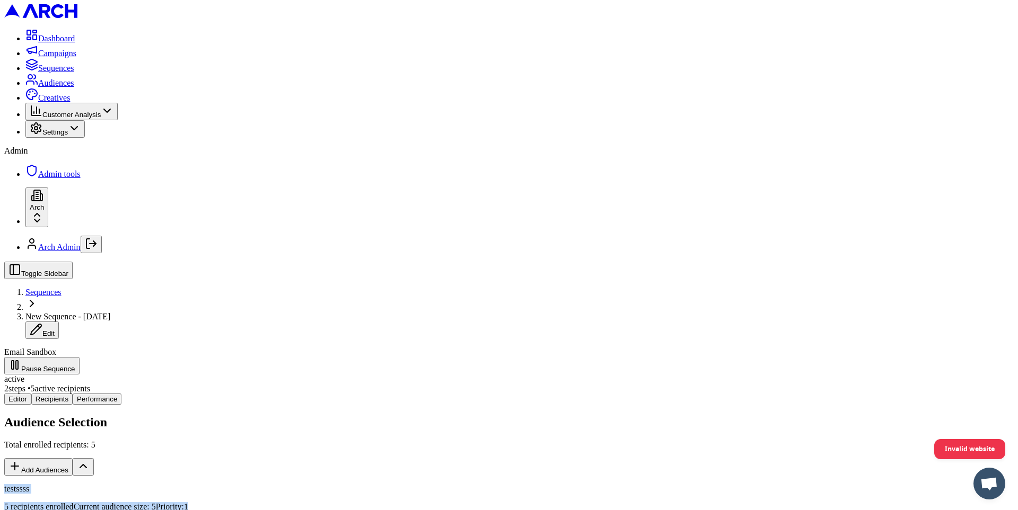
click at [426, 416] on div "Audience Selection Total enrolled recipients: 5 Add Audiences testssss 5 recipi…" at bounding box center [508, 473] width 1009 height 114
drag, startPoint x: 425, startPoint y: 92, endPoint x: 400, endPoint y: 87, distance: 24.7
click at [400, 484] on div "testssss" at bounding box center [508, 489] width 1009 height 10
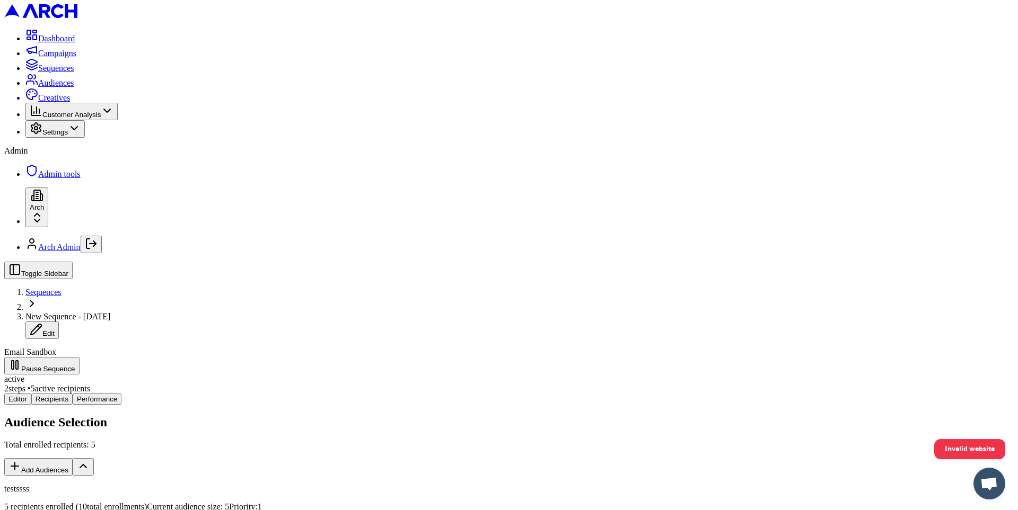
scroll to position [0, 0]
click at [67, 73] on span "Sequences" at bounding box center [56, 68] width 36 height 9
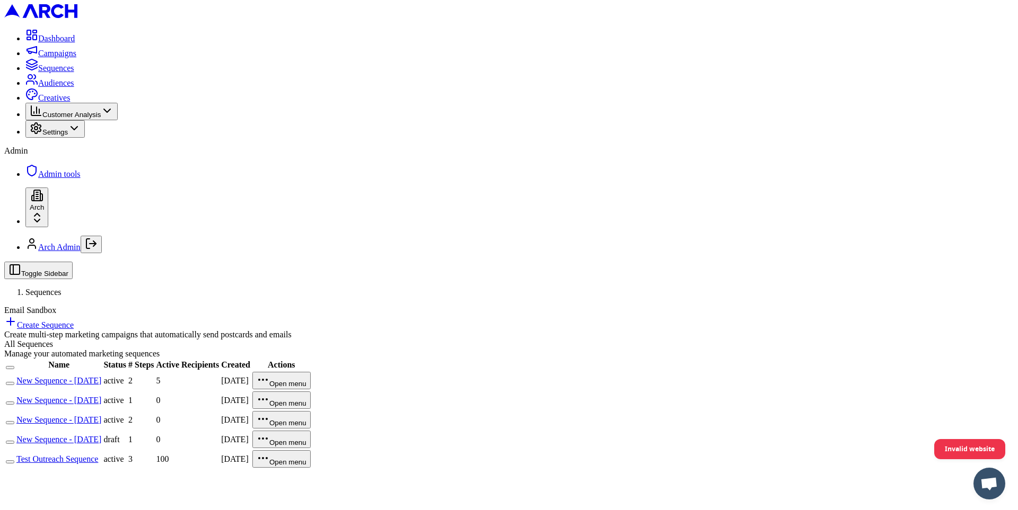
click at [101, 376] on link "New Sequence - [DATE]" at bounding box center [58, 380] width 85 height 9
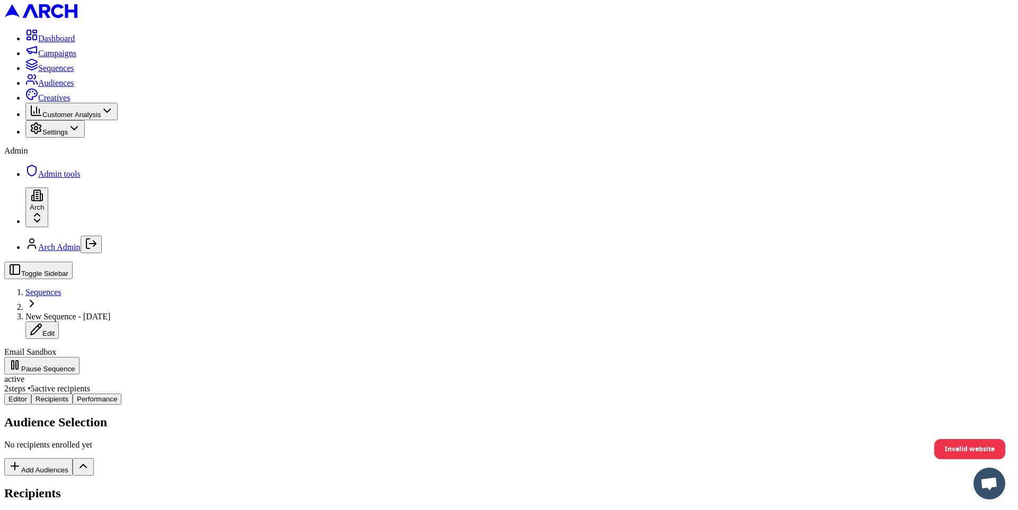
click at [217, 394] on div "Editor Recipients Performance Audience Selection No recipients enrolled yet Add…" at bounding box center [508, 478] width 1009 height 169
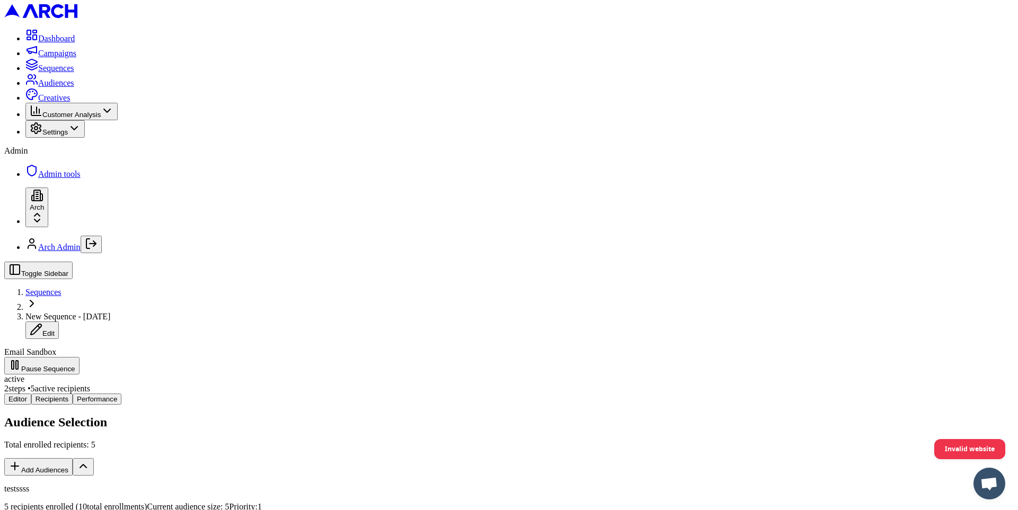
drag, startPoint x: 480, startPoint y: 309, endPoint x: 467, endPoint y: 308, distance: 12.7
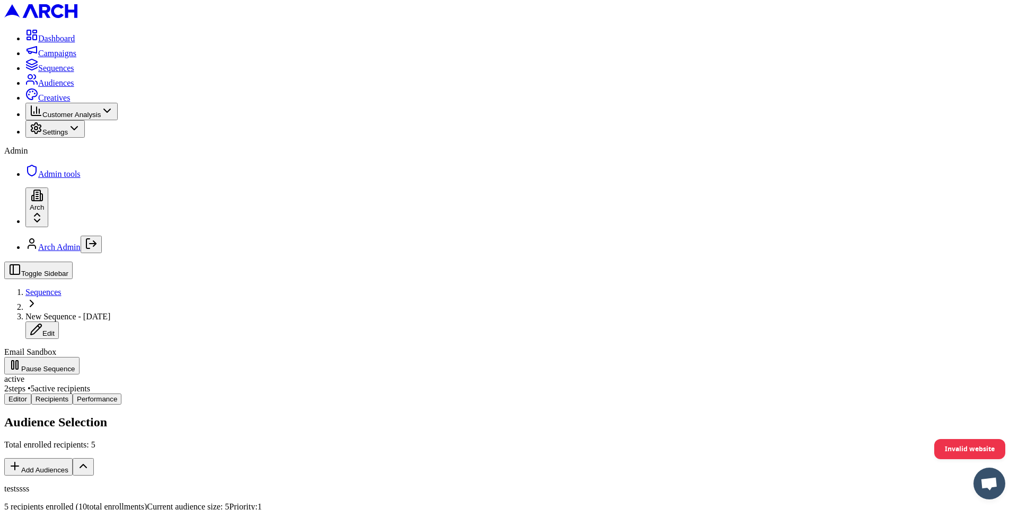
scroll to position [33, 0]
drag, startPoint x: 574, startPoint y: 431, endPoint x: 459, endPoint y: 389, distance: 122.8
drag, startPoint x: 460, startPoint y: 391, endPoint x: 577, endPoint y: 429, distance: 123.4
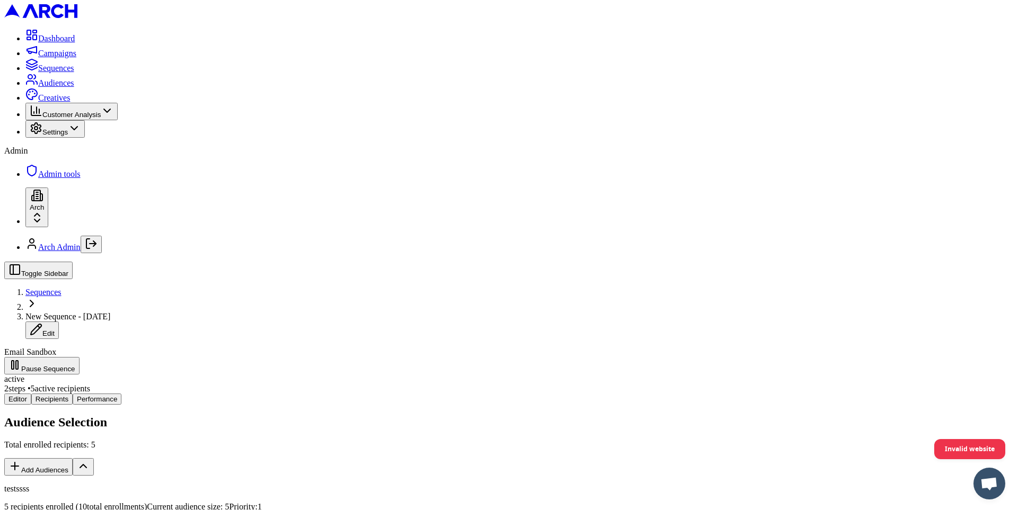
drag, startPoint x: 475, startPoint y: 390, endPoint x: 579, endPoint y: 395, distance: 104.6
drag, startPoint x: 578, startPoint y: 430, endPoint x: 474, endPoint y: 390, distance: 110.9
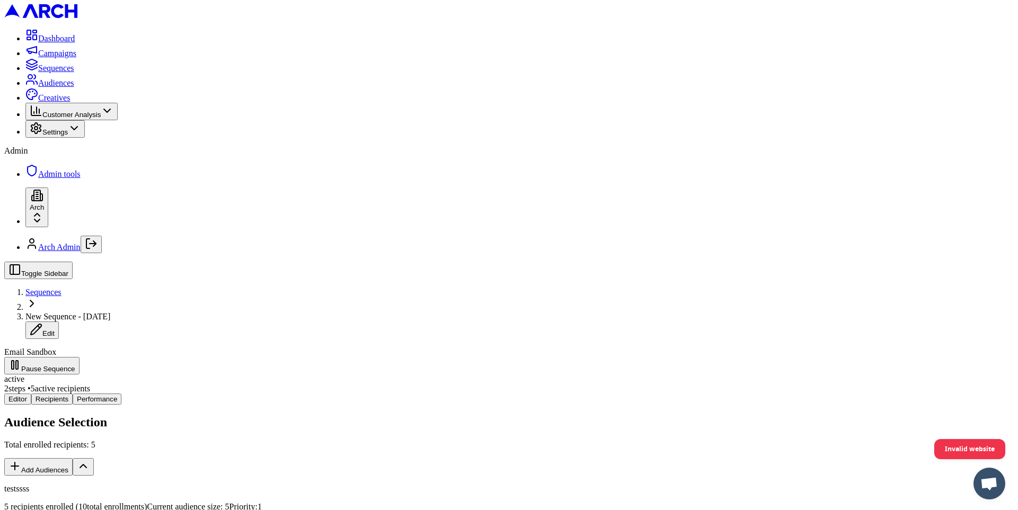
drag, startPoint x: 475, startPoint y: 390, endPoint x: 593, endPoint y: 429, distance: 124.2
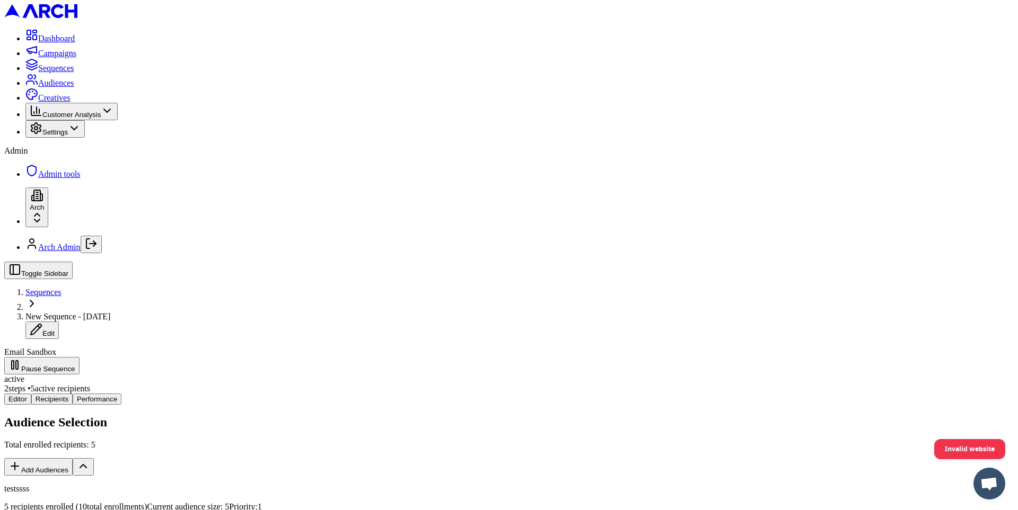
drag, startPoint x: 249, startPoint y: 102, endPoint x: 324, endPoint y: 104, distance: 75.3
click at [324, 503] on div "5 recipients enrolled ( 10 total enrollments) Current audience size: 5 Priority…" at bounding box center [508, 508] width 1009 height 10
click at [691, 416] on div "Audience Selection Total enrolled recipients: 5 Add Audiences testssss 5 recipi…" at bounding box center [508, 473] width 1009 height 114
click at [657, 262] on div "Toggle Sidebar Sequences New Sequence - Oct 2, 2025 Edit Email Sandbox Pause Se…" at bounding box center [508, 318] width 1009 height 113
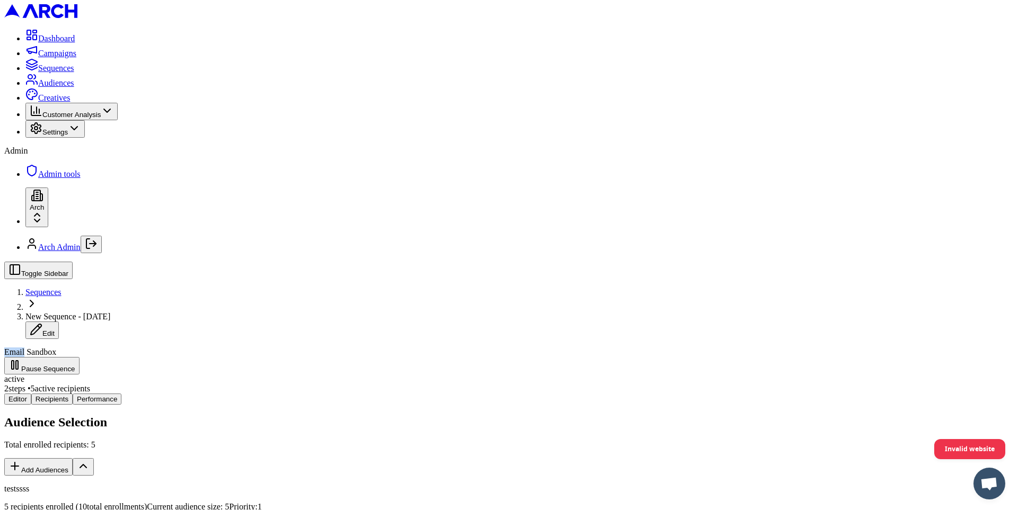
click at [648, 262] on div "Toggle Sidebar Sequences New Sequence - Oct 2, 2025 Edit Email Sandbox Pause Se…" at bounding box center [508, 318] width 1009 height 113
